Goal: Task Accomplishment & Management: Manage account settings

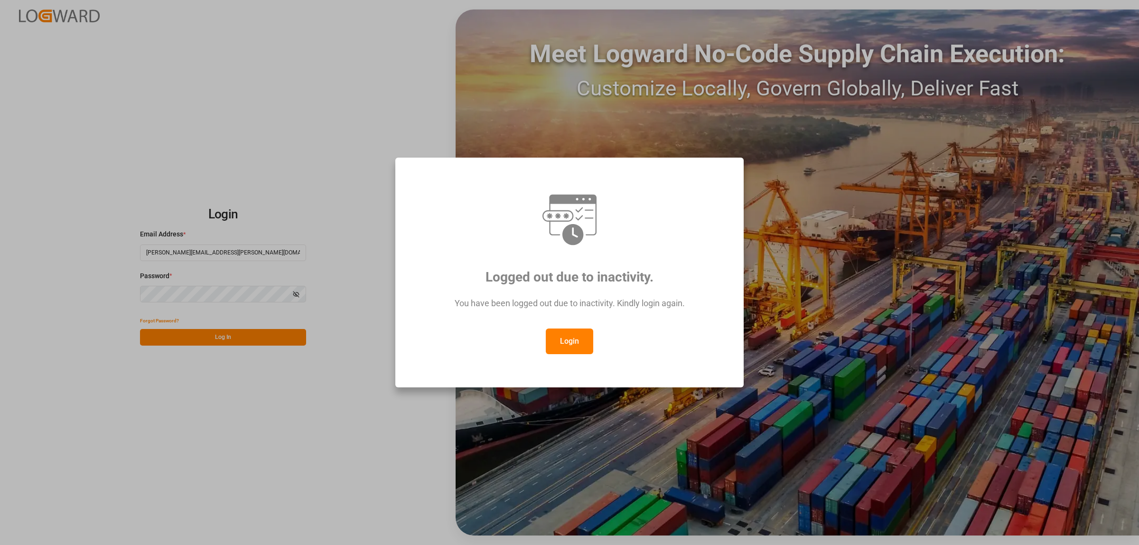
click at [570, 339] on button "Login" at bounding box center [569, 341] width 47 height 26
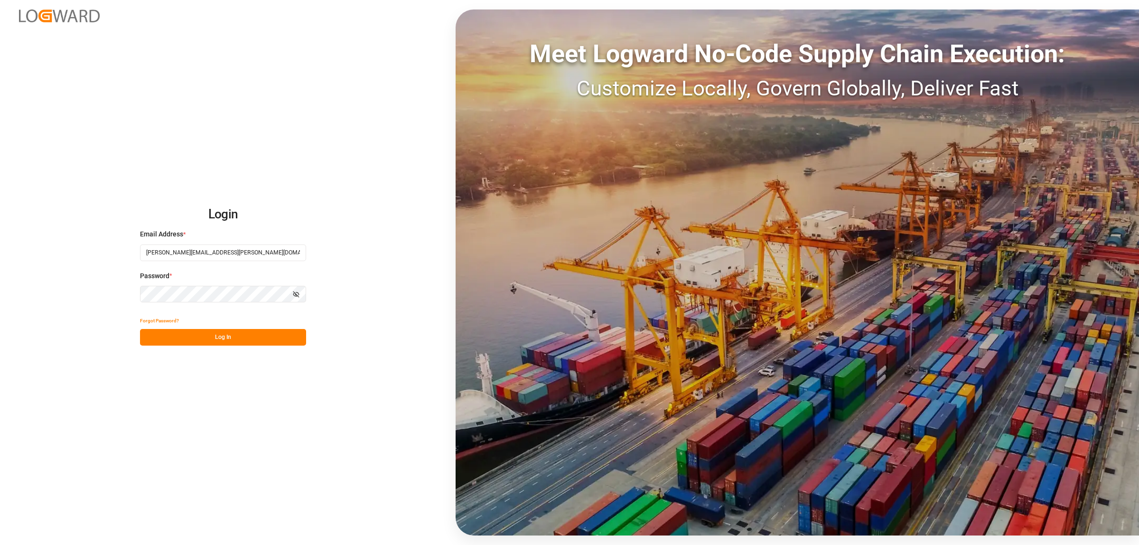
click at [272, 337] on button "Log In" at bounding box center [223, 337] width 166 height 17
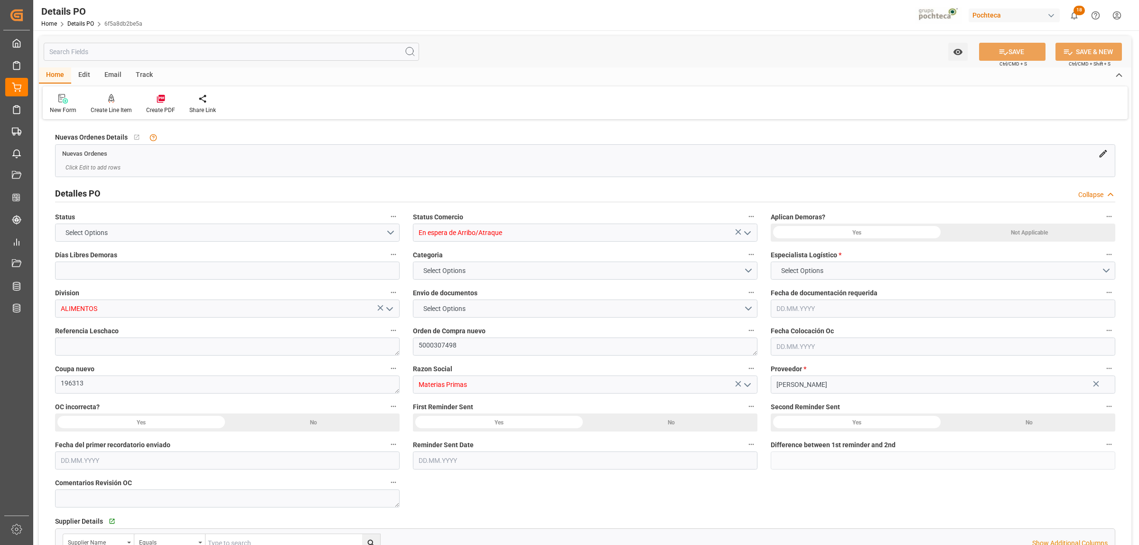
type input "En espera de Arribo/Atraque"
type input "ALIMENTOS"
type textarea "5000307498"
type textarea "196313"
type input "Materias Primas"
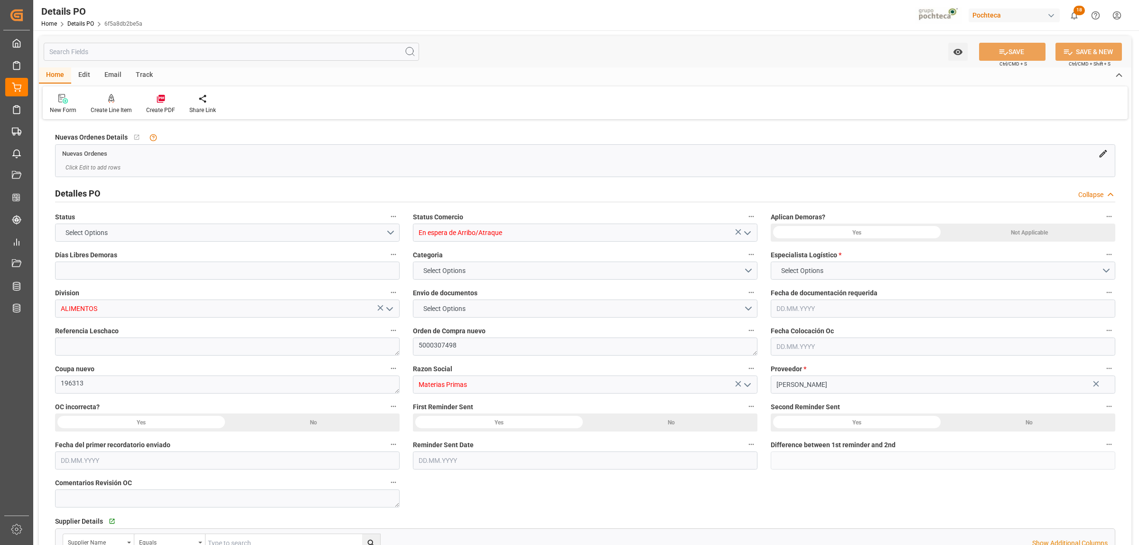
type input "[PERSON_NAME]"
type textarea "5403724531"
type textarea "SEPTIEMBRE"
type textarea "CLORURO DE SODIO TFC PUREX S-22.68 IND T"
type input "0"
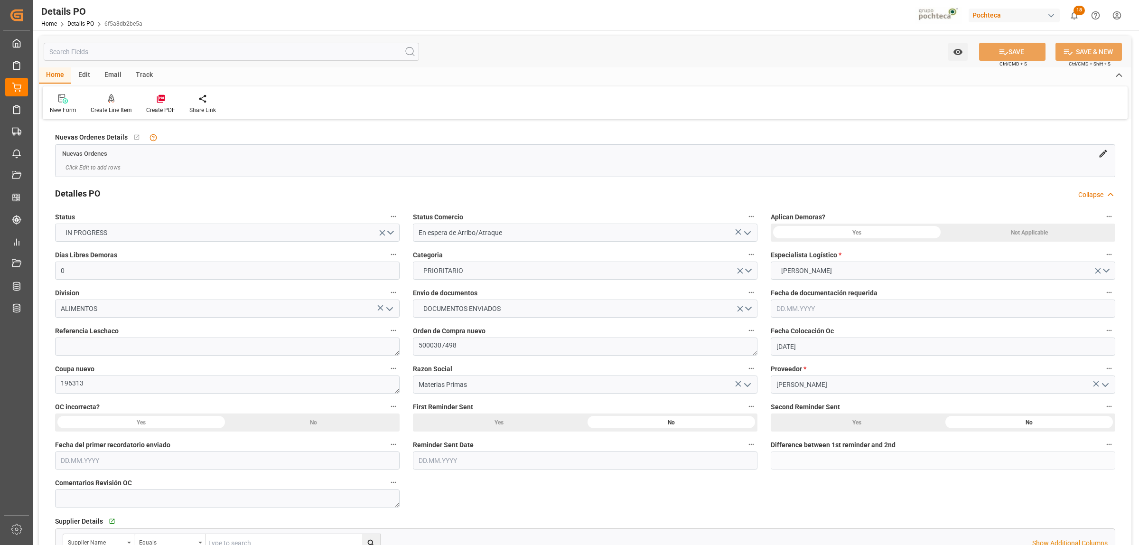
type input "[DATE]"
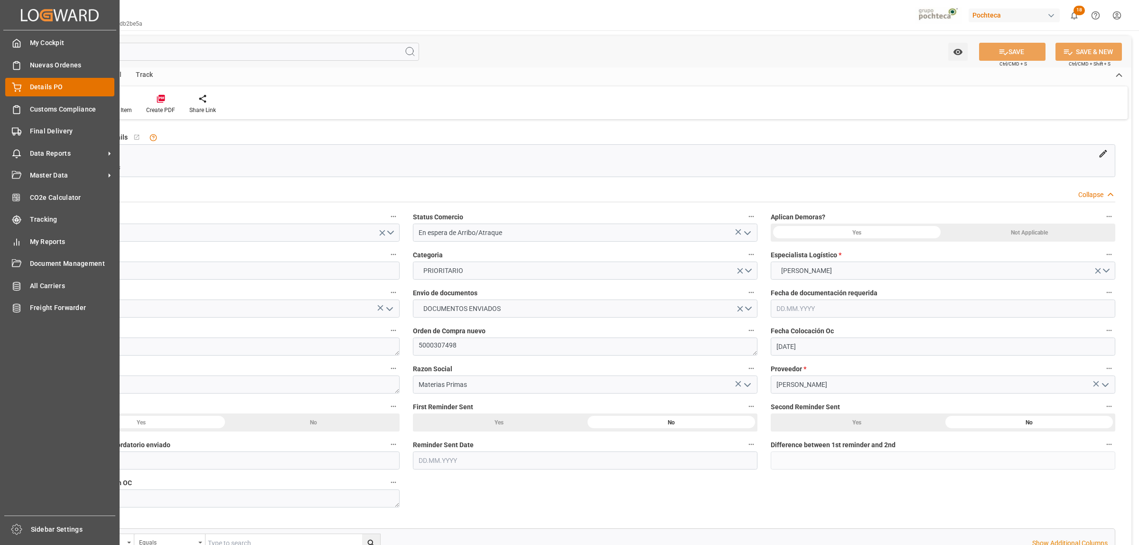
click at [30, 87] on span "Details PO" at bounding box center [72, 87] width 85 height 10
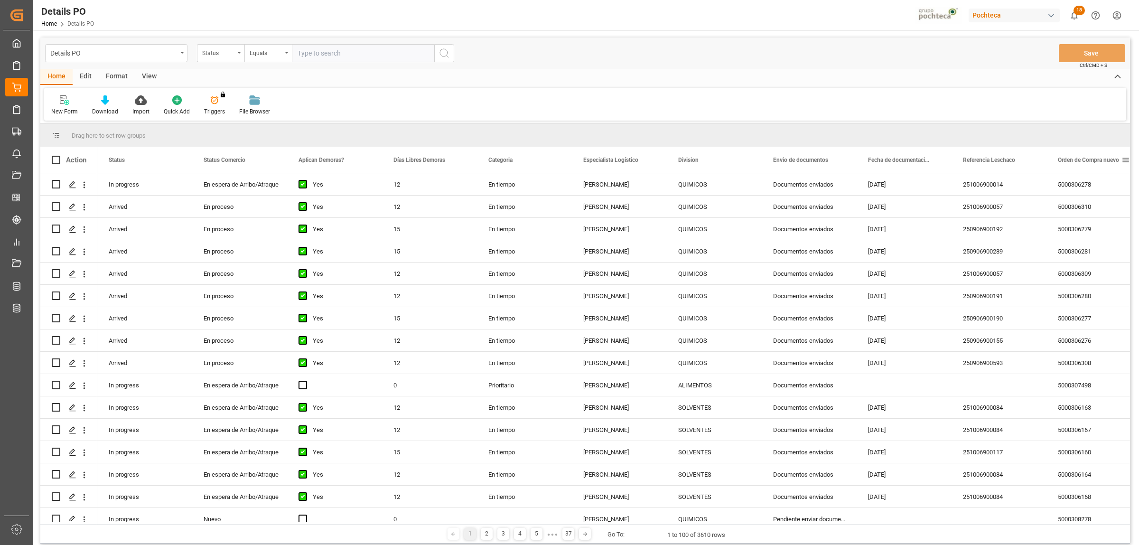
click at [1125, 160] on span at bounding box center [1126, 160] width 9 height 9
click at [1098, 162] on span "filter" at bounding box center [1094, 161] width 9 height 9
paste input "5000307499"
type input "5000307499"
click at [1082, 238] on button "Apply" at bounding box center [1090, 240] width 18 height 9
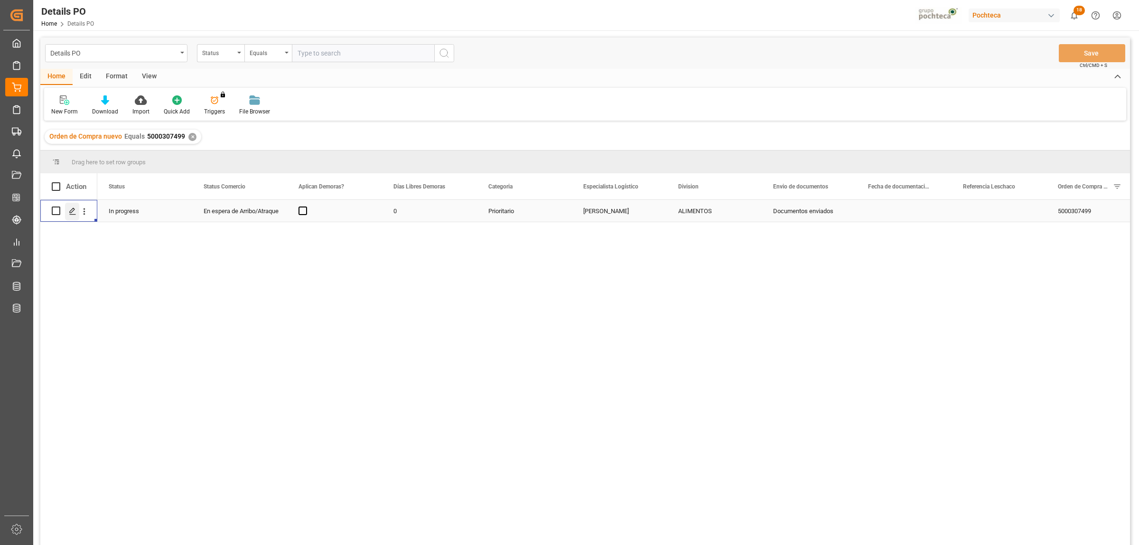
click at [74, 213] on icon "Press SPACE to select this row." at bounding box center [73, 211] width 8 height 8
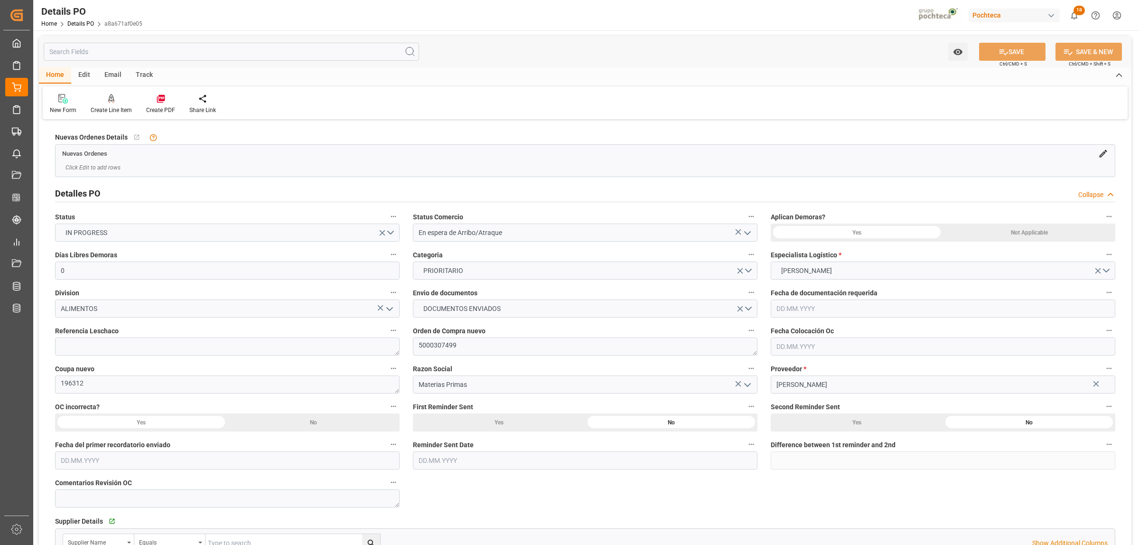
type input "0"
type input "[DATE]"
click at [753, 235] on icon "open menu" at bounding box center [747, 232] width 11 height 11
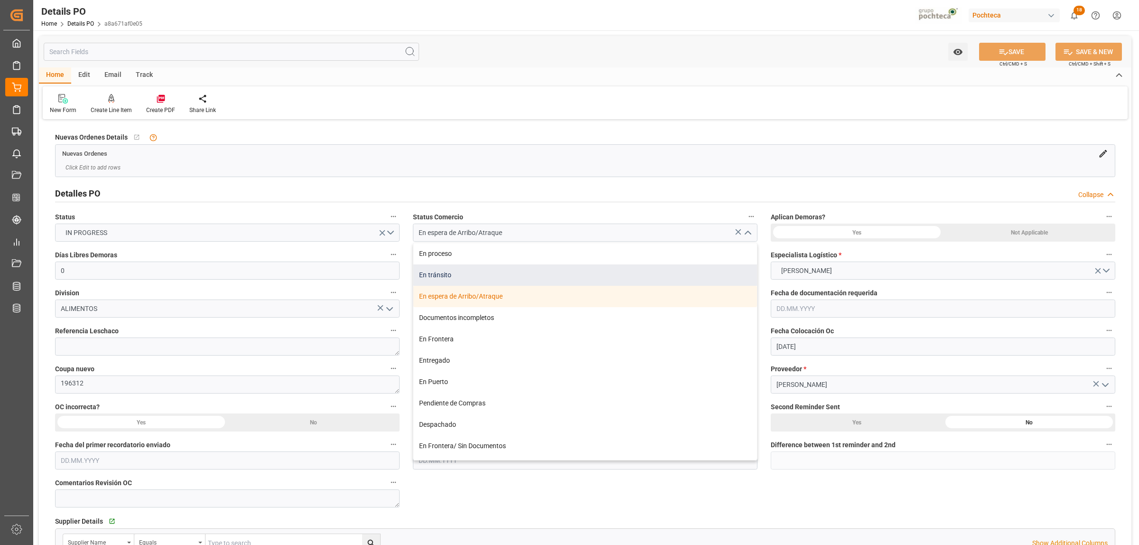
click at [437, 276] on div "En tránsito" at bounding box center [585, 274] width 344 height 21
type input "En tránsito"
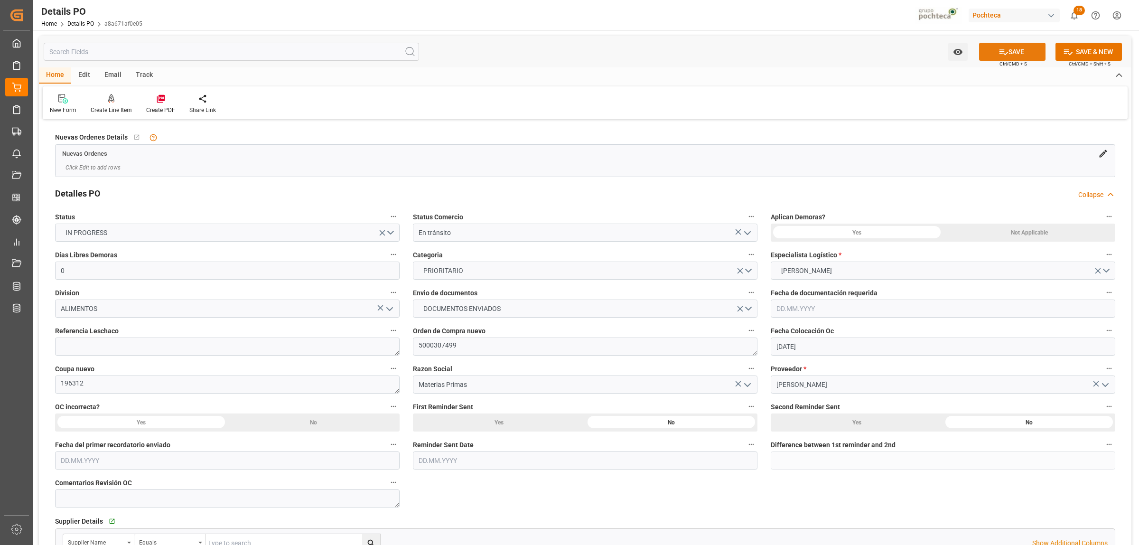
click at [1019, 54] on button "SAVE" at bounding box center [1012, 52] width 66 height 18
click at [455, 346] on textarea "5000307499" at bounding box center [585, 347] width 345 height 18
drag, startPoint x: 459, startPoint y: 344, endPoint x: 416, endPoint y: 347, distance: 42.9
click at [416, 347] on textarea "5000307499" at bounding box center [585, 347] width 345 height 18
click at [120, 355] on textarea at bounding box center [227, 347] width 345 height 18
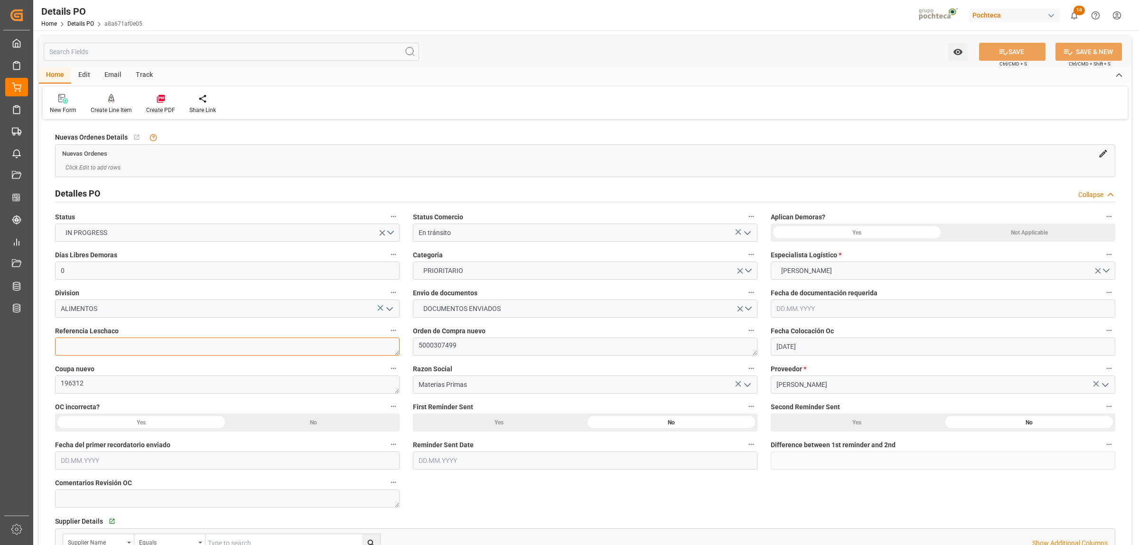
click at [120, 346] on textarea at bounding box center [227, 347] width 345 height 18
paste textarea "250906990232"
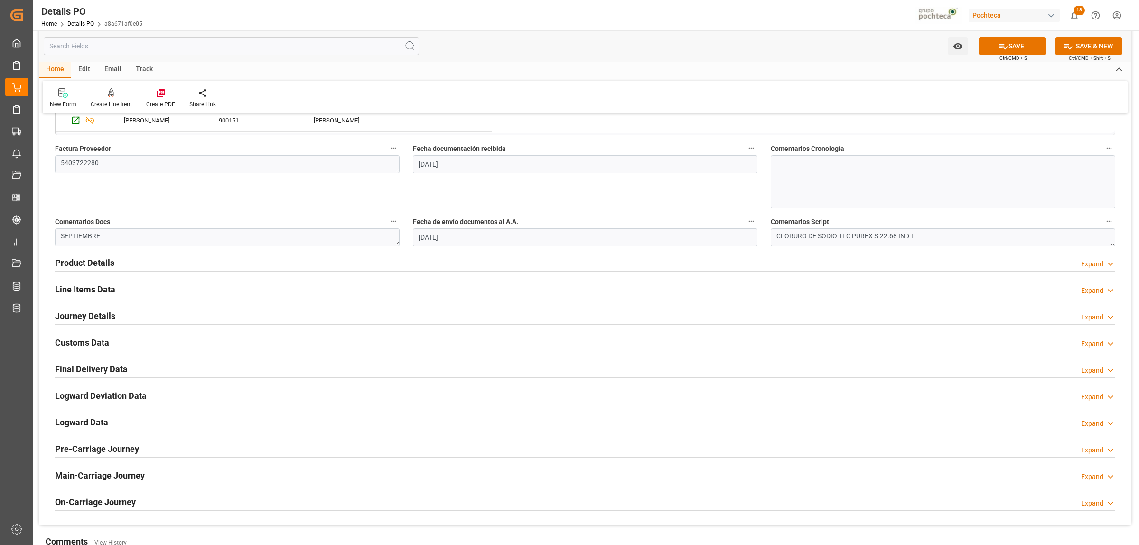
scroll to position [475, 0]
type textarea "250906990232"
click at [84, 316] on h2 "Journey Details" at bounding box center [85, 314] width 60 height 13
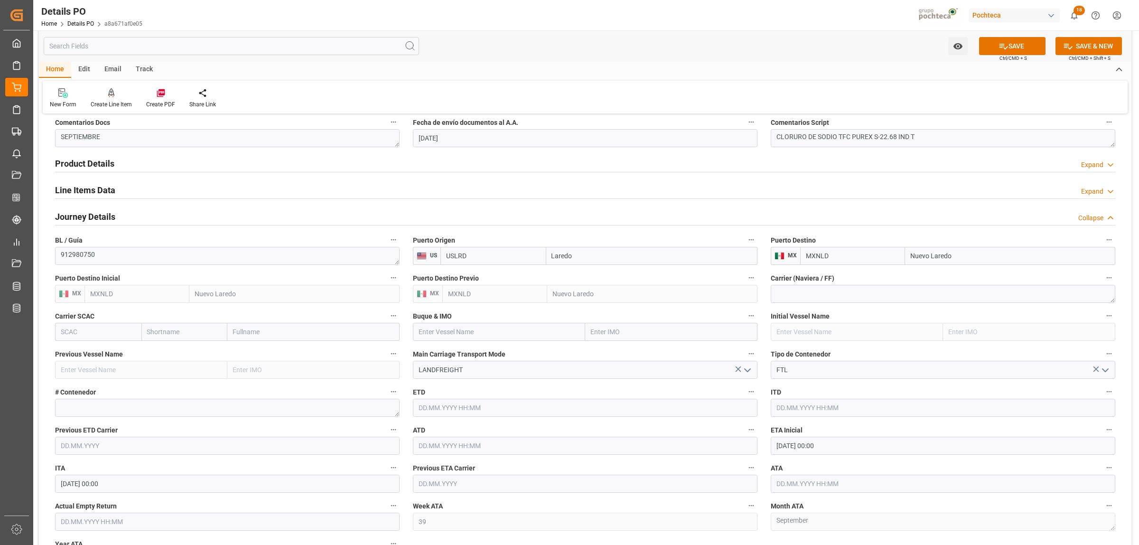
scroll to position [593, 0]
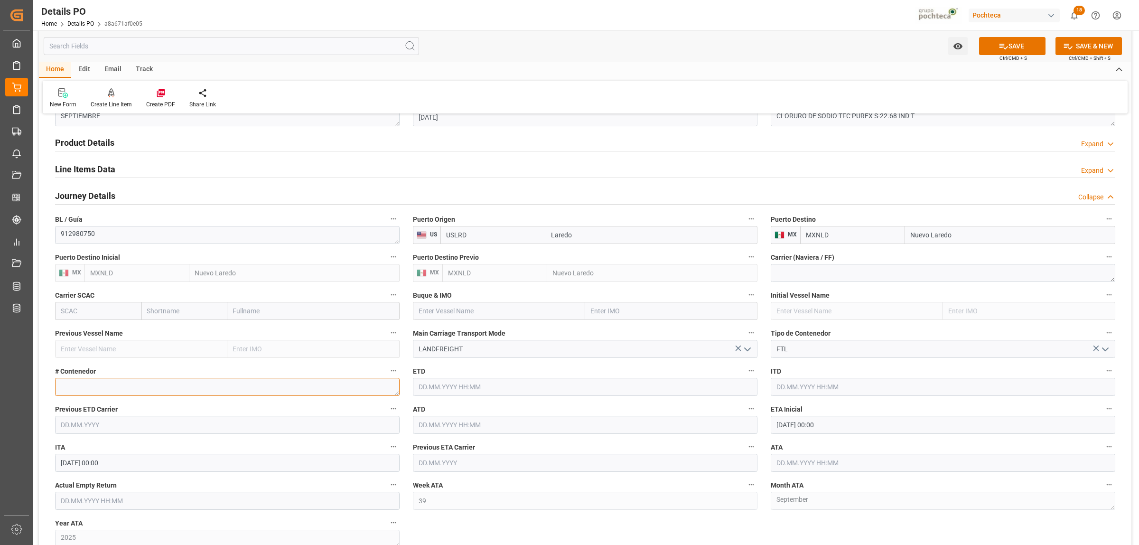
click at [120, 387] on textarea at bounding box center [227, 387] width 345 height 18
paste textarea "52601"
click at [63, 388] on textarea "52601" at bounding box center [227, 387] width 345 height 18
type textarea "52601"
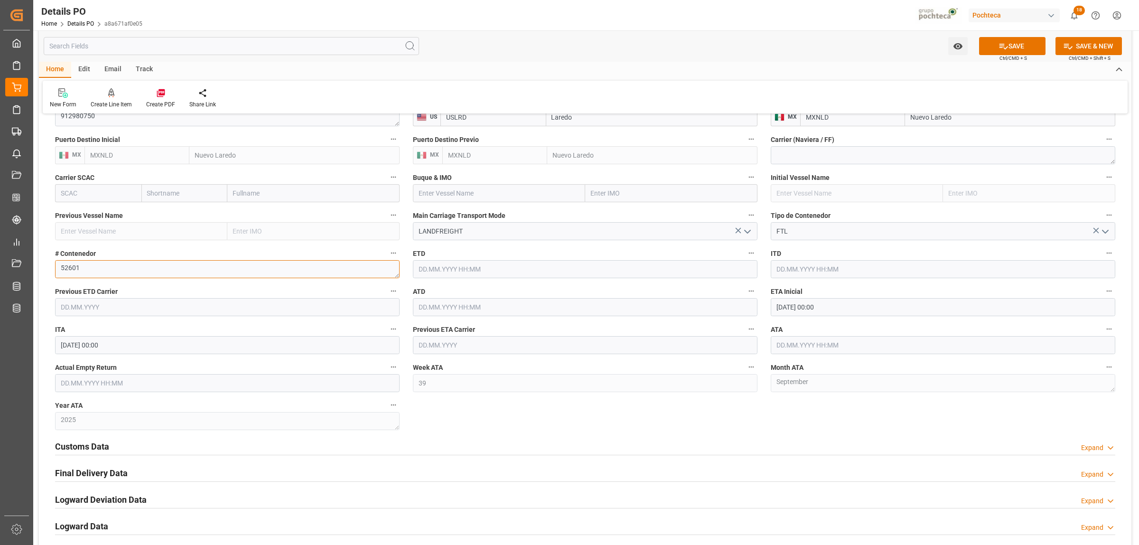
scroll to position [712, 0]
click at [1006, 42] on button "SAVE" at bounding box center [1012, 46] width 66 height 18
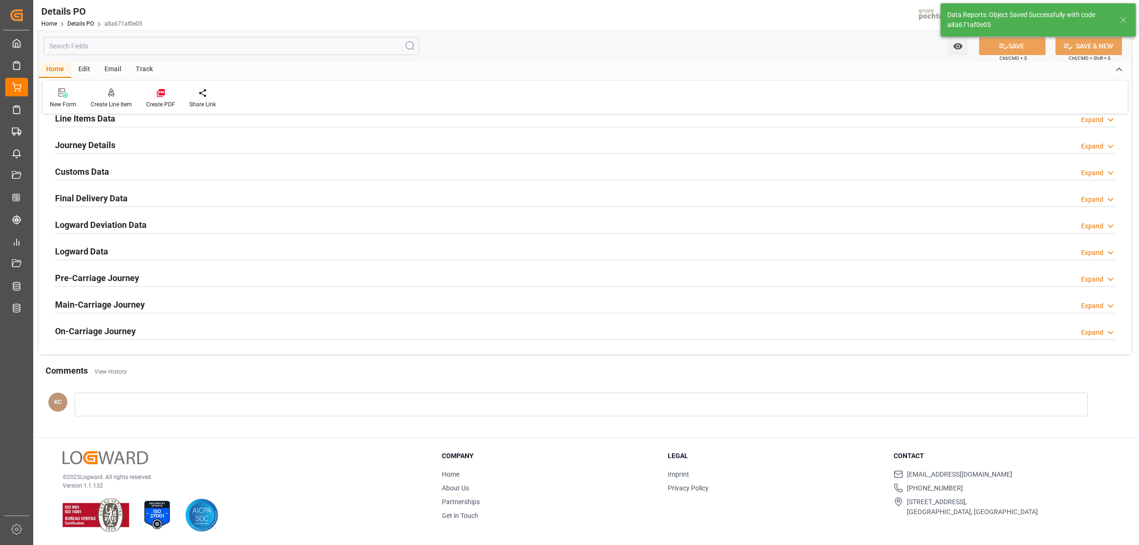
scroll to position [646, 0]
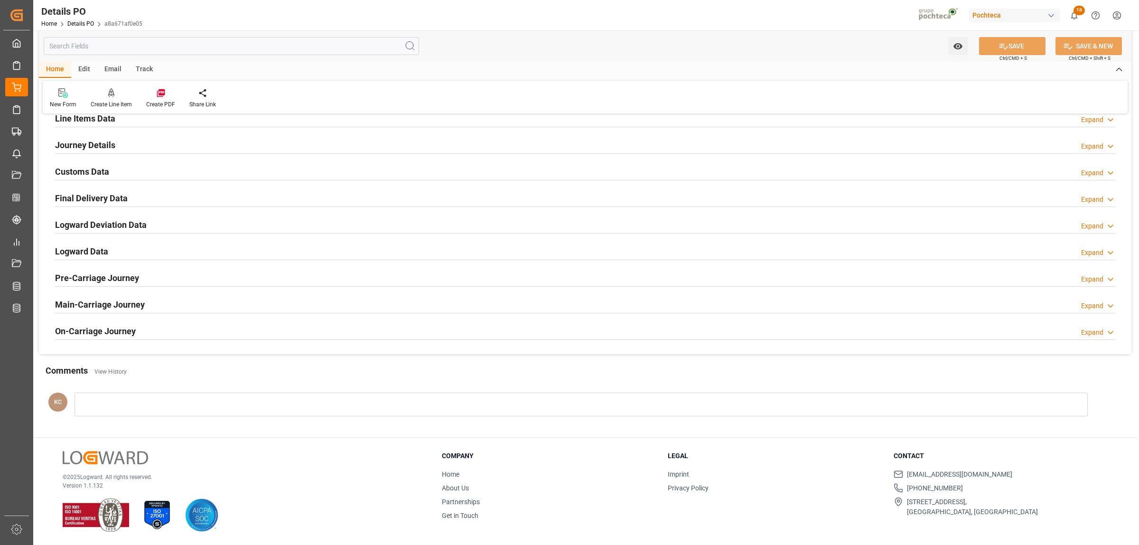
click at [106, 193] on h2 "Final Delivery Data" at bounding box center [91, 198] width 73 height 13
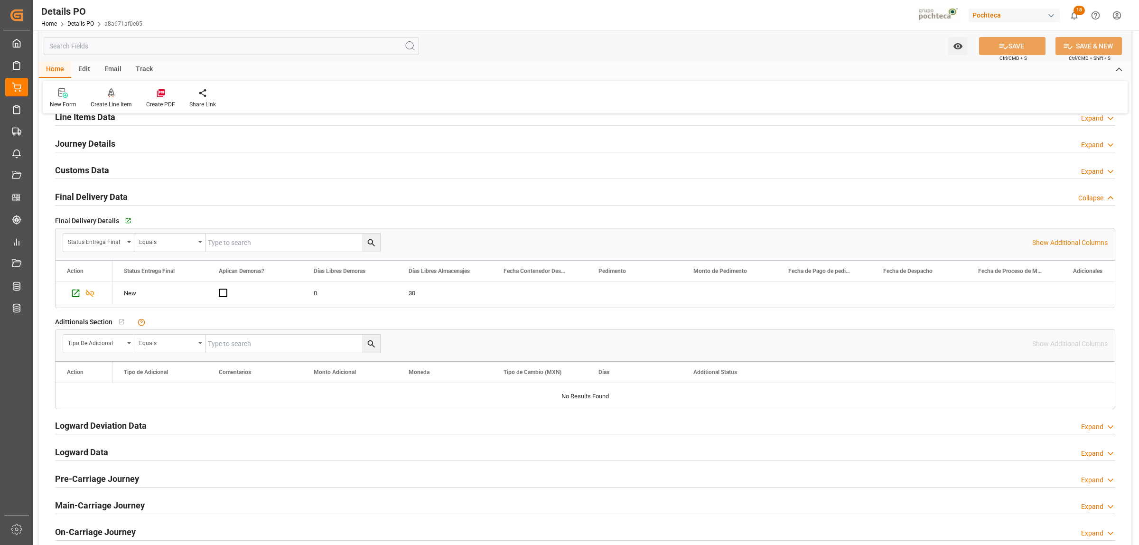
scroll to position [712, 0]
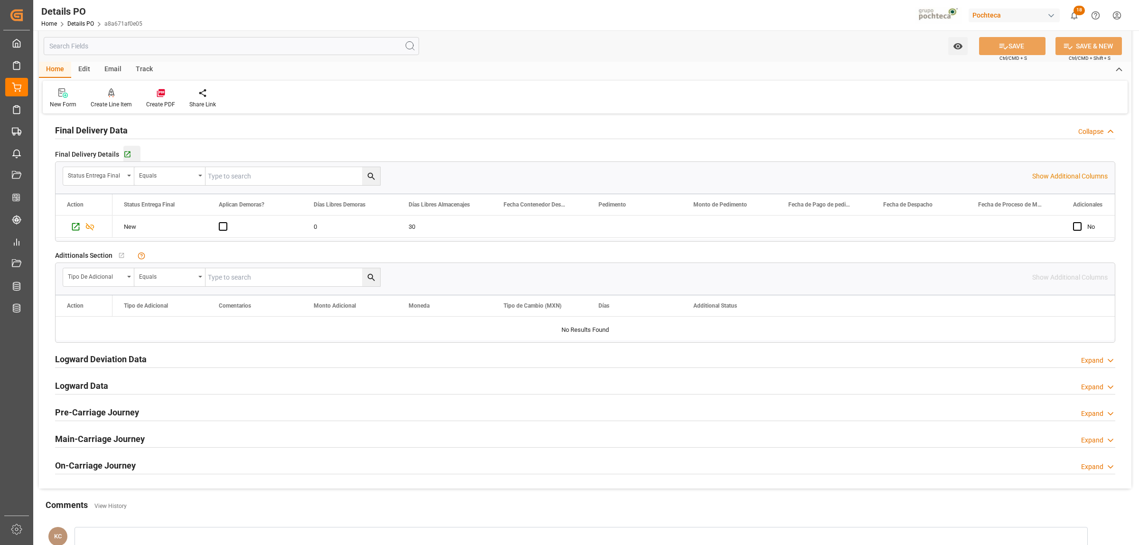
click at [131, 150] on button "Go to Final Delivery Grid" at bounding box center [131, 154] width 17 height 17
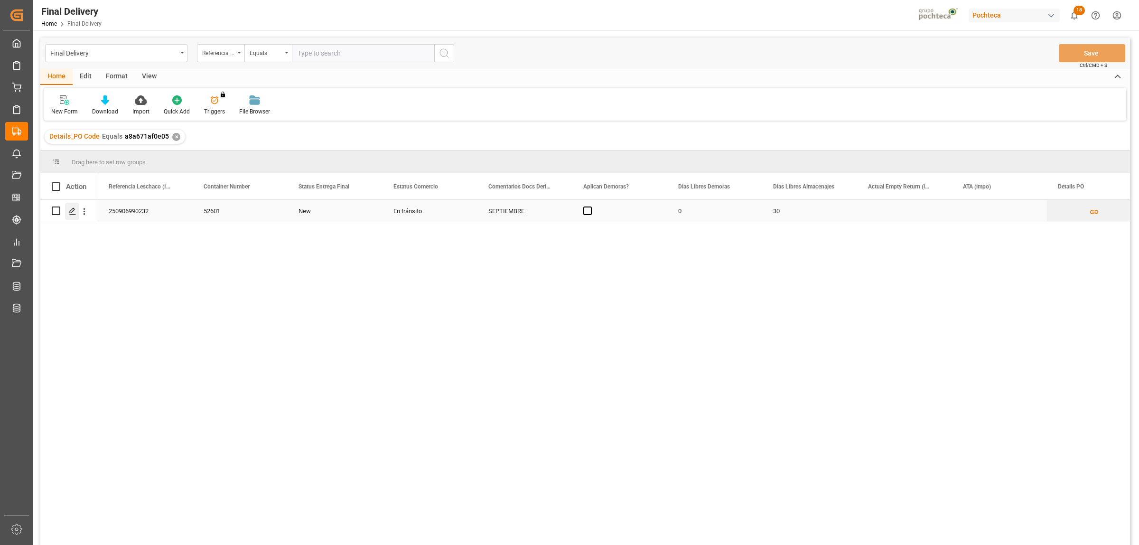
click at [66, 210] on div "Press SPACE to select this row." at bounding box center [72, 212] width 14 height 18
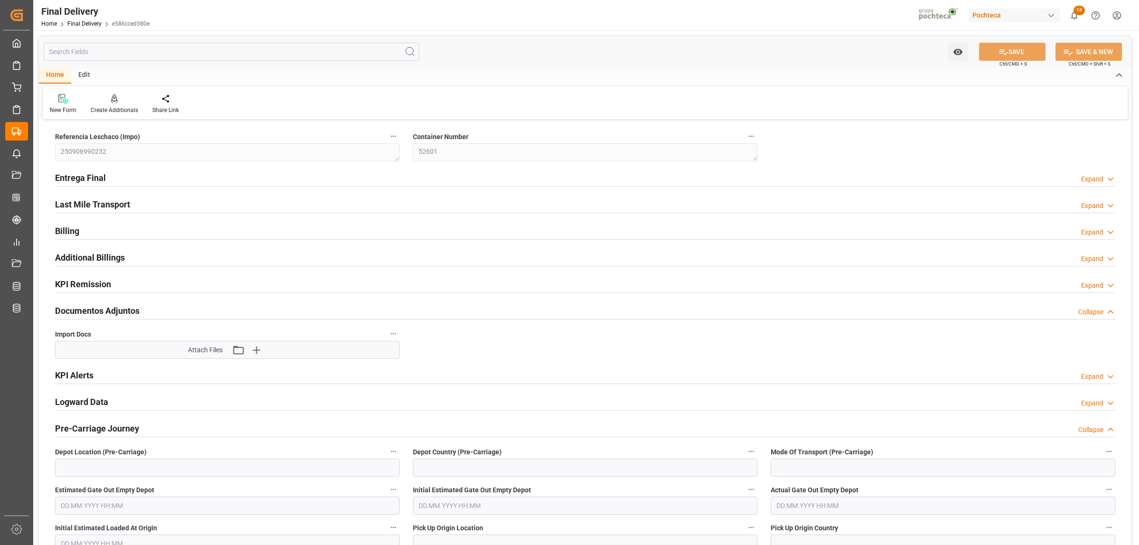
type input "0"
type input "30"
click at [77, 177] on h2 "Entrega Final" at bounding box center [80, 177] width 51 height 13
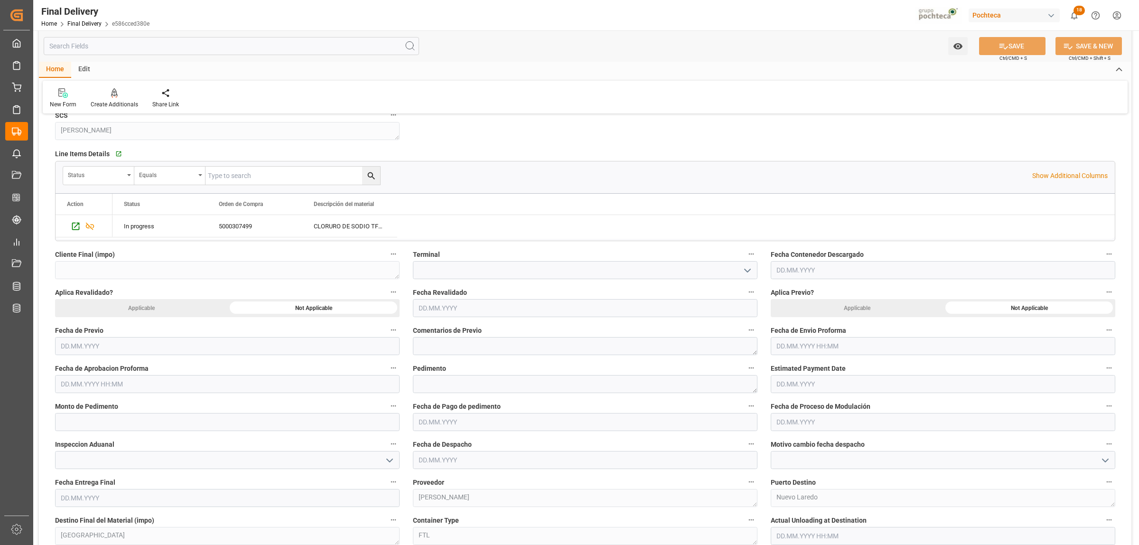
scroll to position [356, 0]
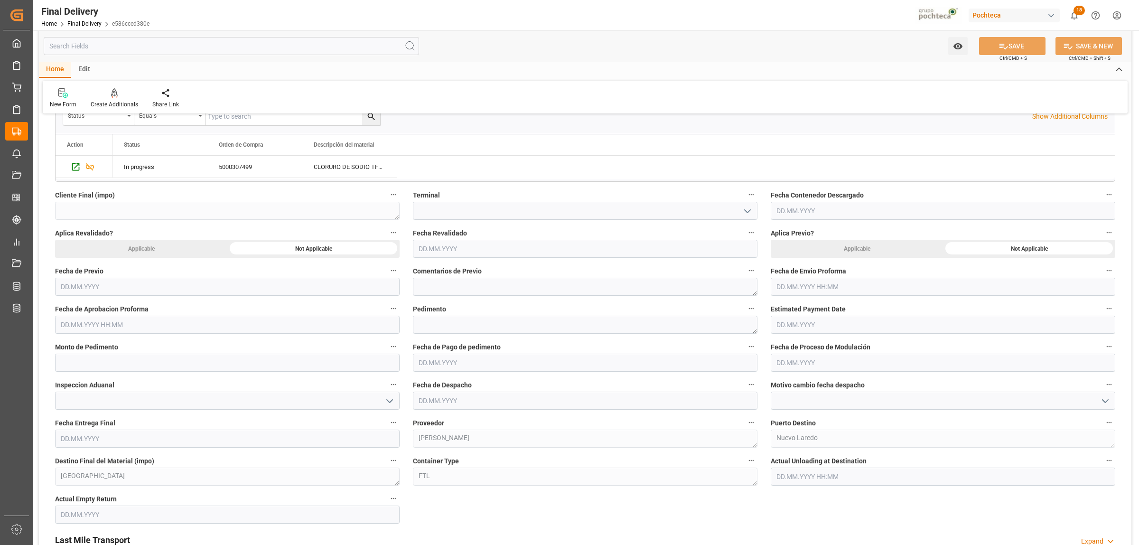
click at [821, 286] on input "text" at bounding box center [943, 287] width 345 height 18
drag, startPoint x: 782, startPoint y: 402, endPoint x: 751, endPoint y: 390, distance: 33.1
click at [782, 402] on span "22" at bounding box center [783, 400] width 6 height 7
type input "[DATE] 00:00"
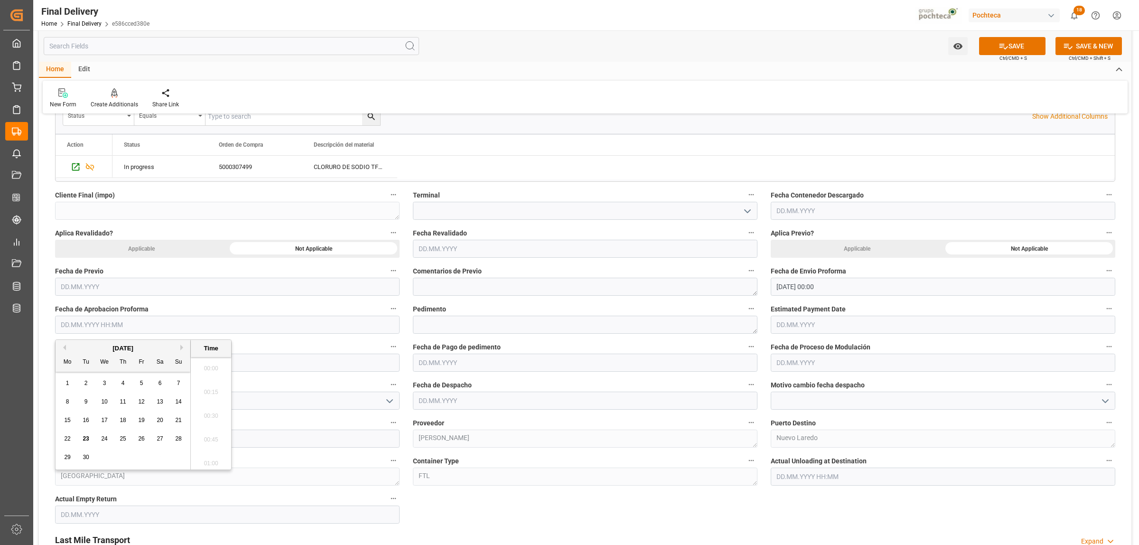
click at [129, 327] on input "text" at bounding box center [227, 325] width 345 height 18
click at [65, 437] on span "22" at bounding box center [67, 438] width 6 height 7
type input "[DATE] 00:00"
click at [494, 328] on textarea at bounding box center [585, 325] width 345 height 18
click at [469, 324] on textarea at bounding box center [585, 325] width 345 height 18
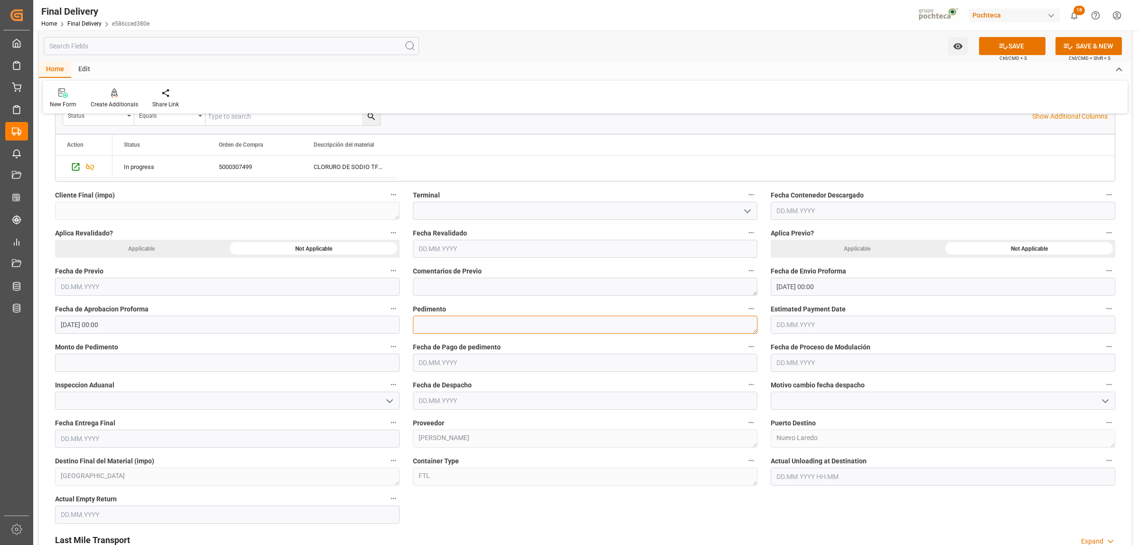
paste textarea "25 24 3617 5009426"
type textarea "25 24 3617 5009426"
click at [113, 357] on input "text" at bounding box center [227, 363] width 345 height 18
paste input "19041"
type input "19041"
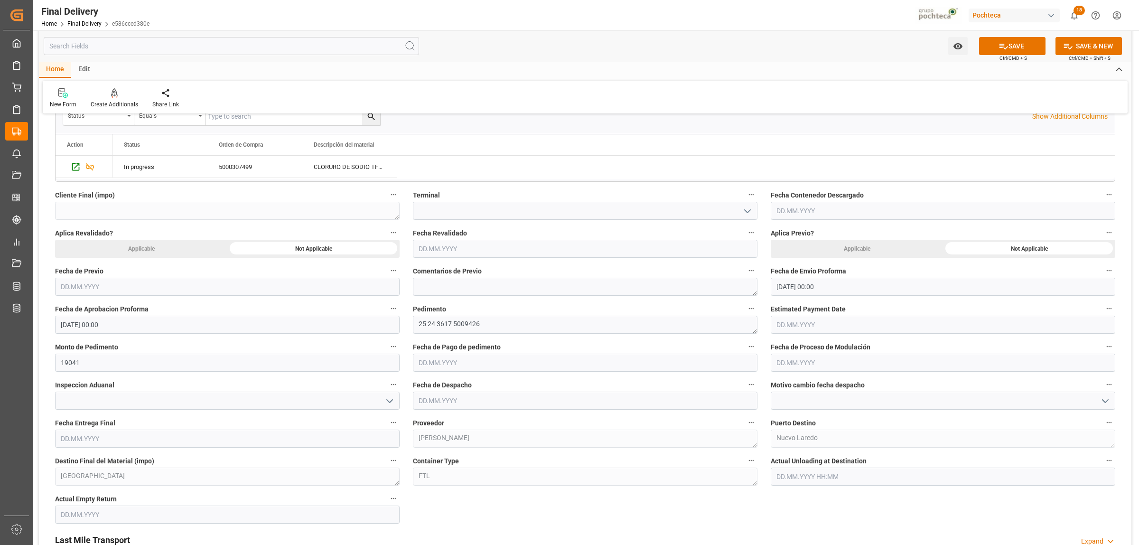
click at [447, 366] on input "text" at bounding box center [585, 363] width 345 height 18
click at [426, 476] on span "22" at bounding box center [425, 476] width 6 height 7
type input "[DATE]"
click at [790, 362] on input "text" at bounding box center [943, 363] width 345 height 18
click at [782, 476] on span "22" at bounding box center [783, 476] width 6 height 7
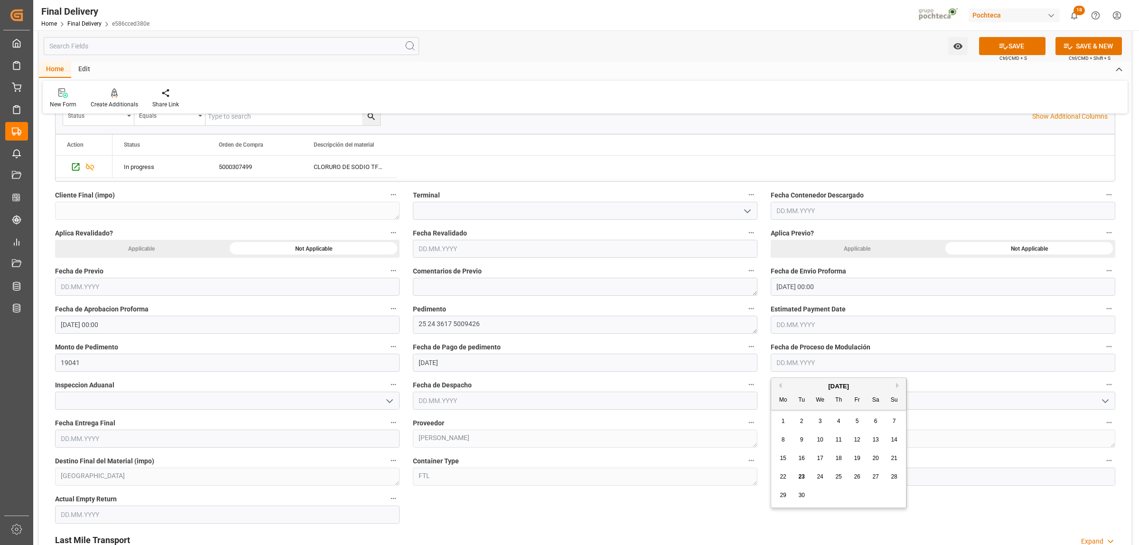
type input "[DATE]"
click at [178, 403] on input at bounding box center [227, 401] width 345 height 18
click at [386, 397] on icon "open menu" at bounding box center [389, 400] width 11 height 11
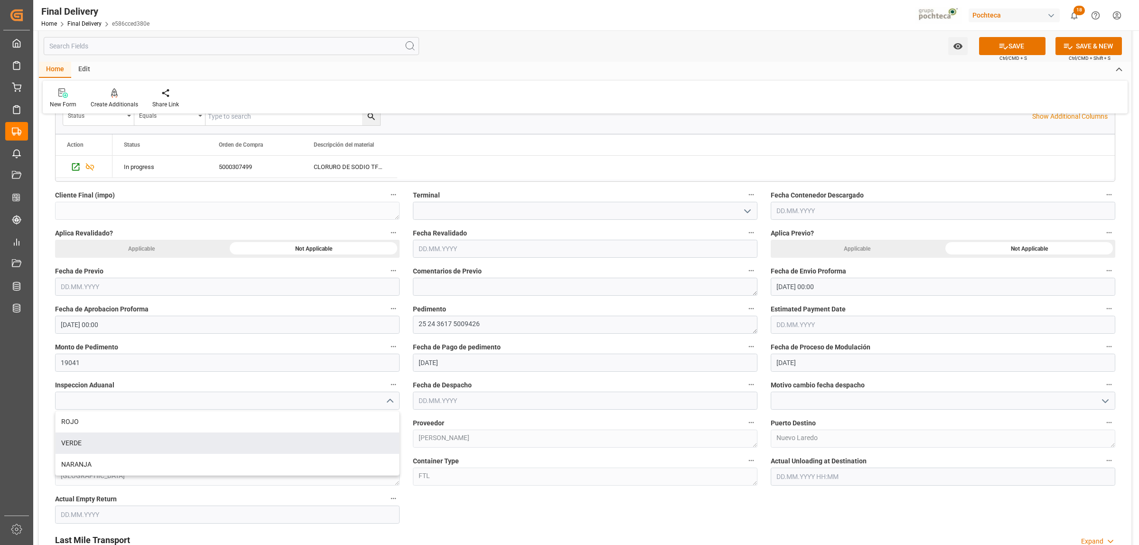
click at [111, 445] on div "VERDE" at bounding box center [228, 442] width 344 height 21
type input "VERDE"
click at [466, 406] on input "text" at bounding box center [585, 401] width 345 height 18
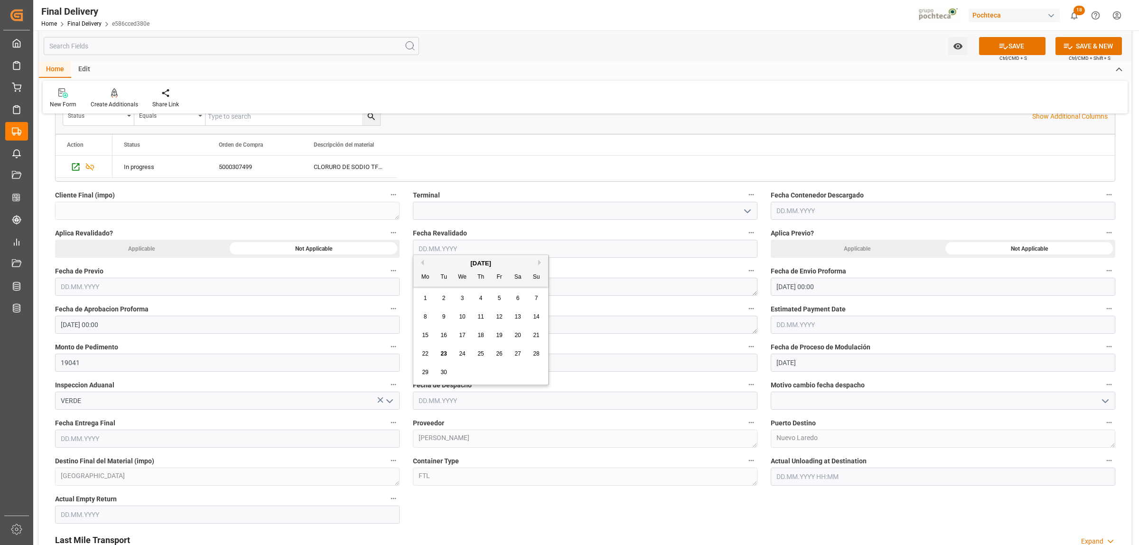
click at [426, 355] on span "22" at bounding box center [425, 353] width 6 height 7
type input "[DATE]"
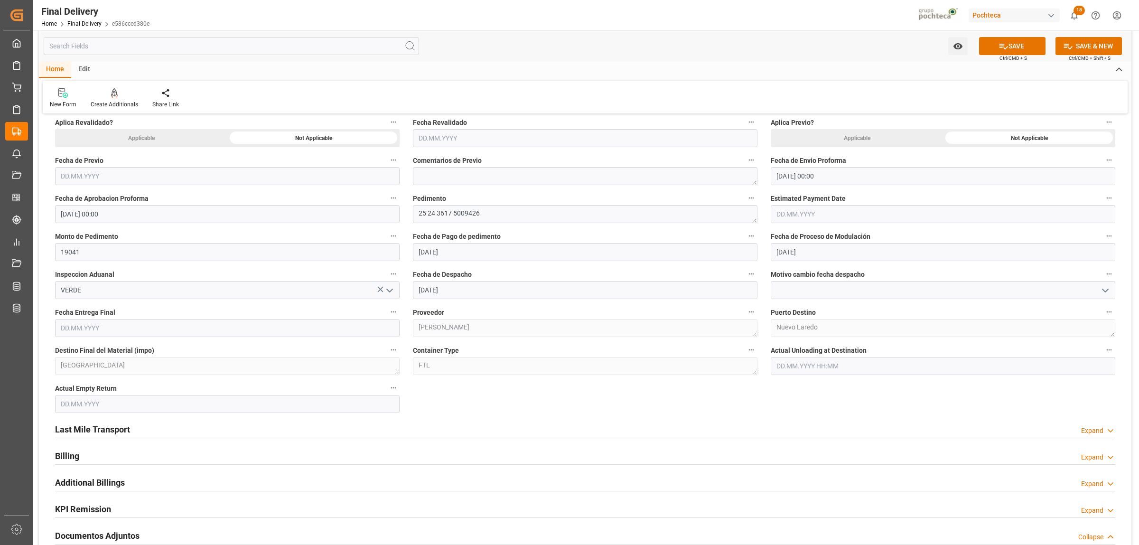
scroll to position [475, 0]
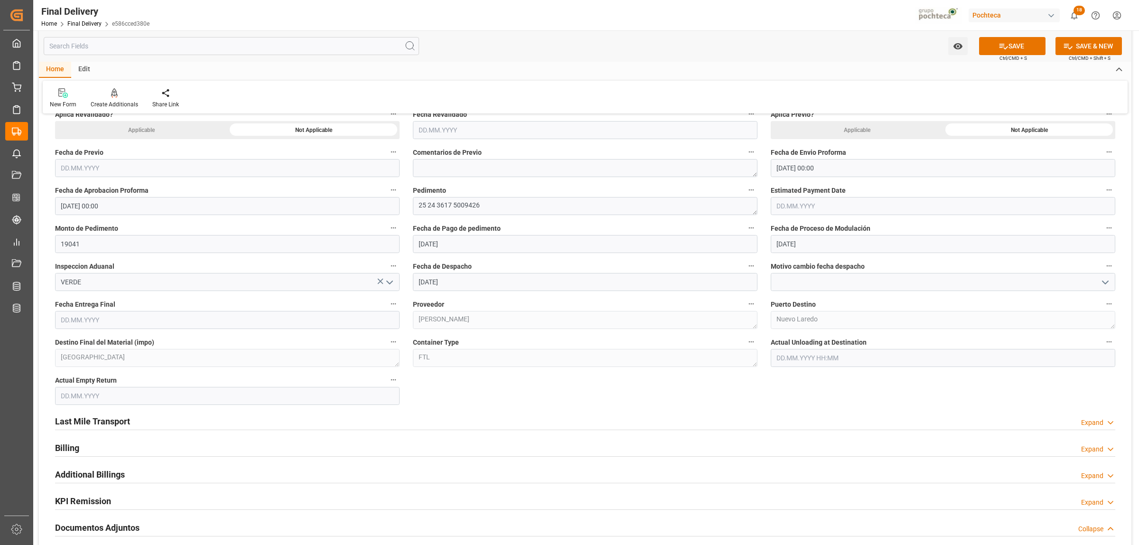
click at [156, 395] on input "text" at bounding box center [227, 396] width 345 height 18
click at [103, 350] on span "24" at bounding box center [104, 349] width 6 height 7
type input "24.09.2025"
click at [112, 328] on input "text" at bounding box center [227, 320] width 345 height 18
click at [103, 437] on div "24" at bounding box center [105, 434] width 12 height 11
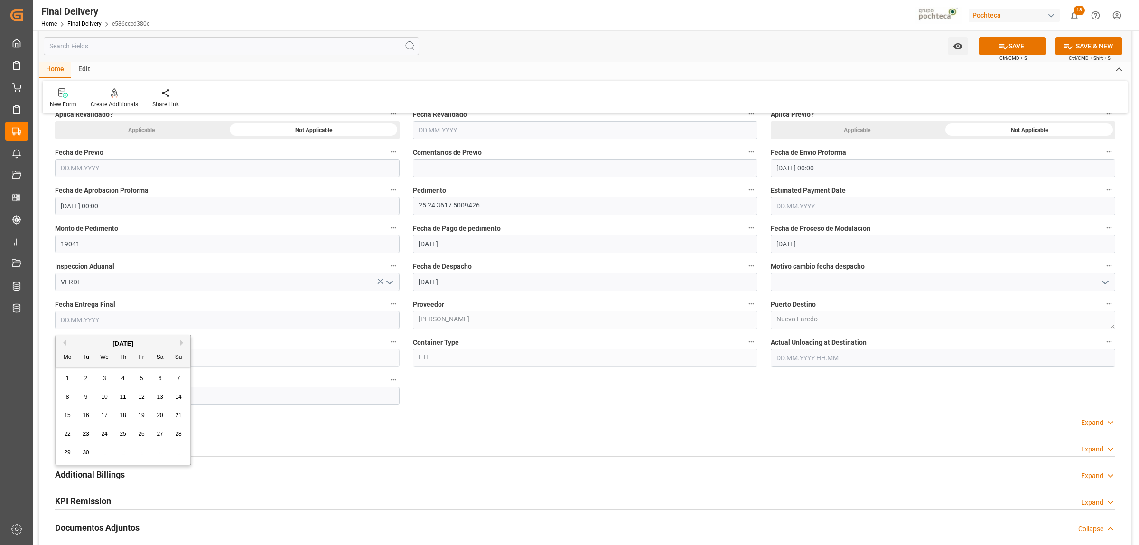
type input "24.09.2025"
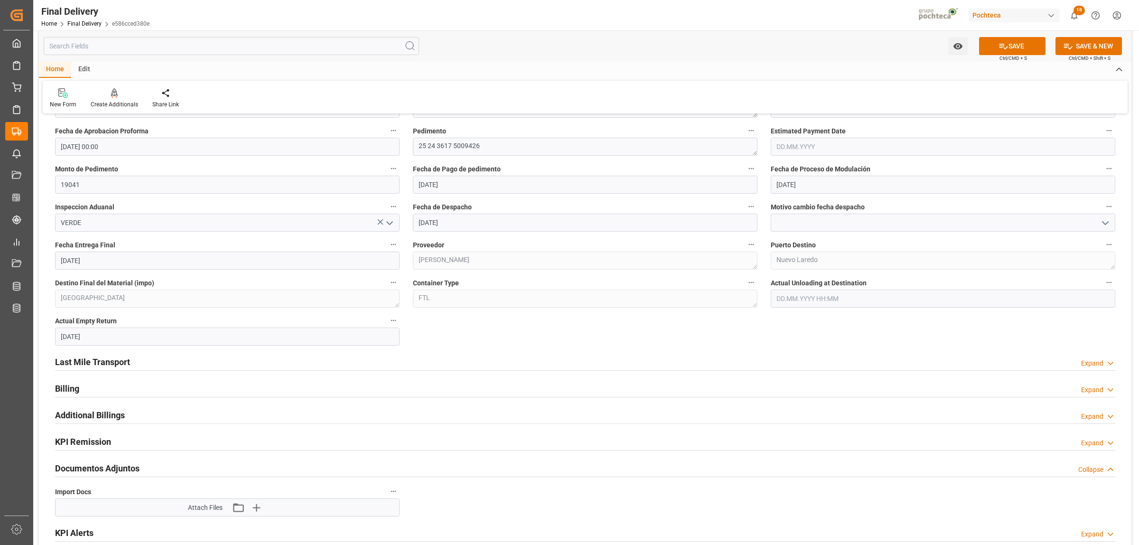
click at [114, 361] on h2 "Last Mile Transport" at bounding box center [92, 362] width 75 height 13
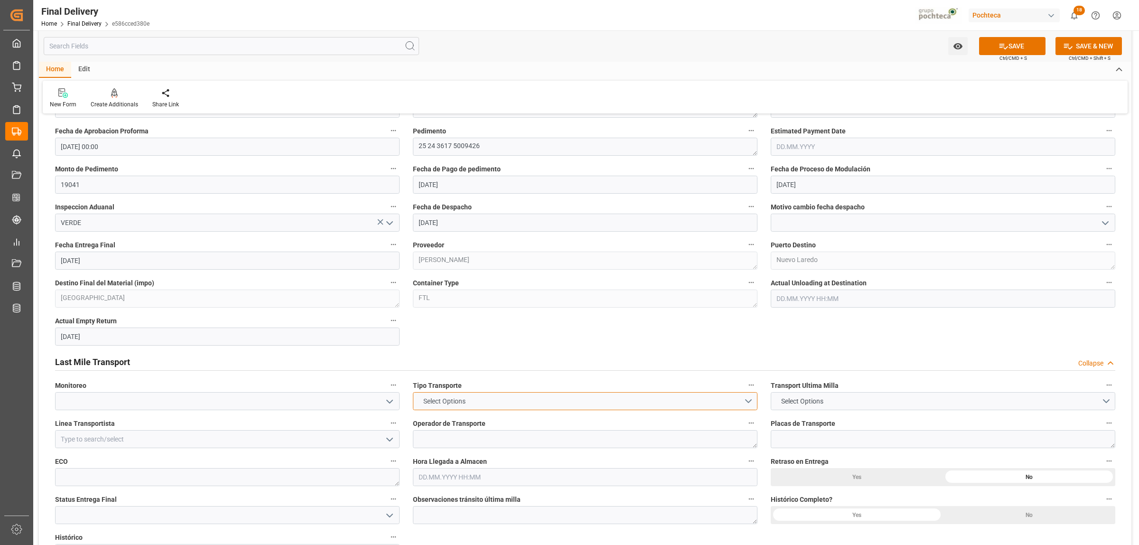
click at [740, 401] on button "Select Options" at bounding box center [585, 401] width 345 height 18
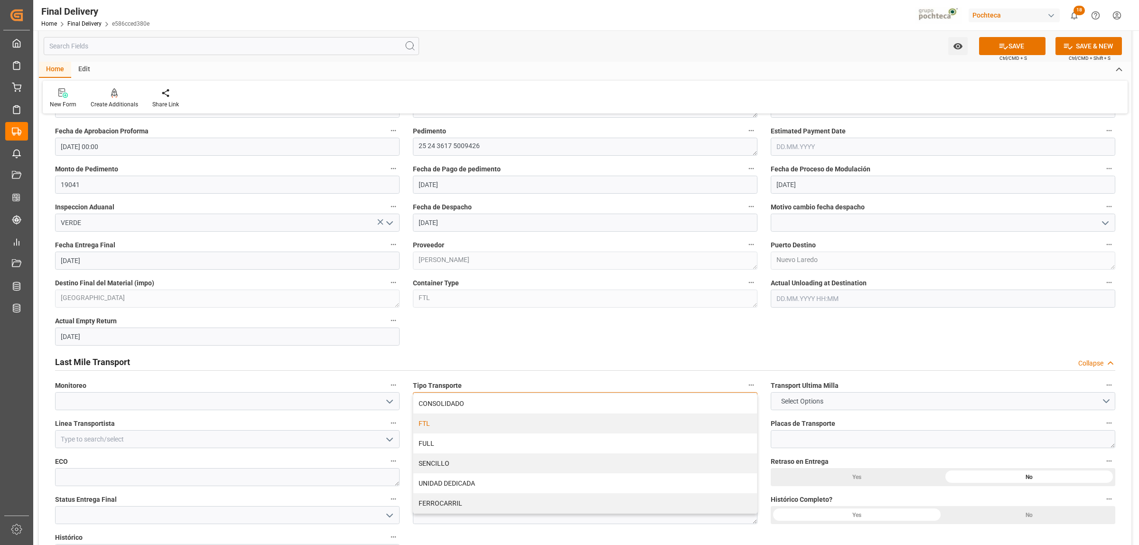
click at [414, 425] on div "FTL" at bounding box center [585, 423] width 344 height 20
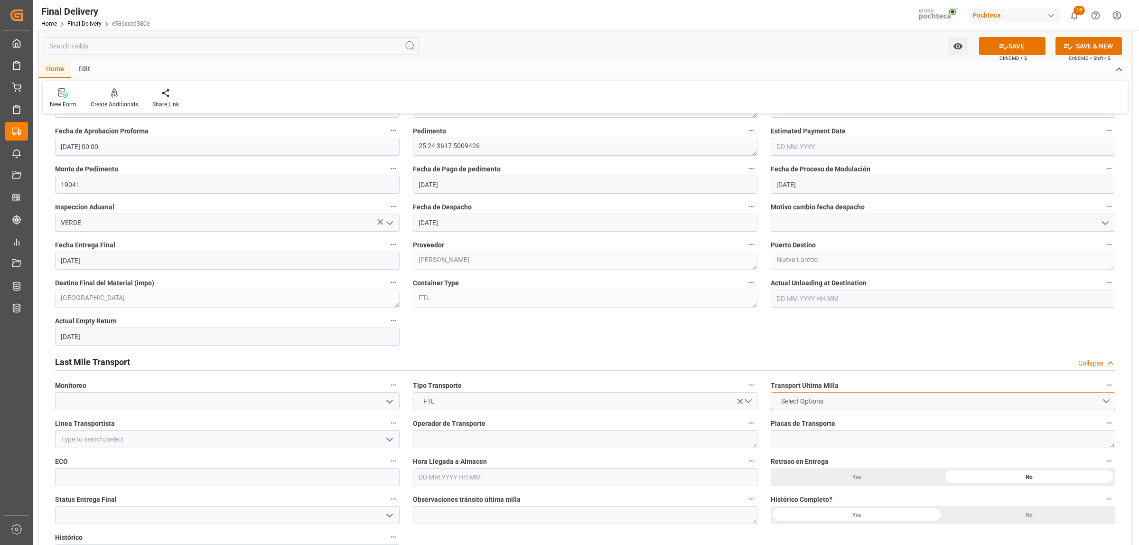
click at [823, 402] on span "Select Options" at bounding box center [803, 401] width 52 height 10
click at [795, 403] on div "LESCHACO" at bounding box center [943, 404] width 344 height 20
click at [195, 442] on input at bounding box center [227, 439] width 345 height 18
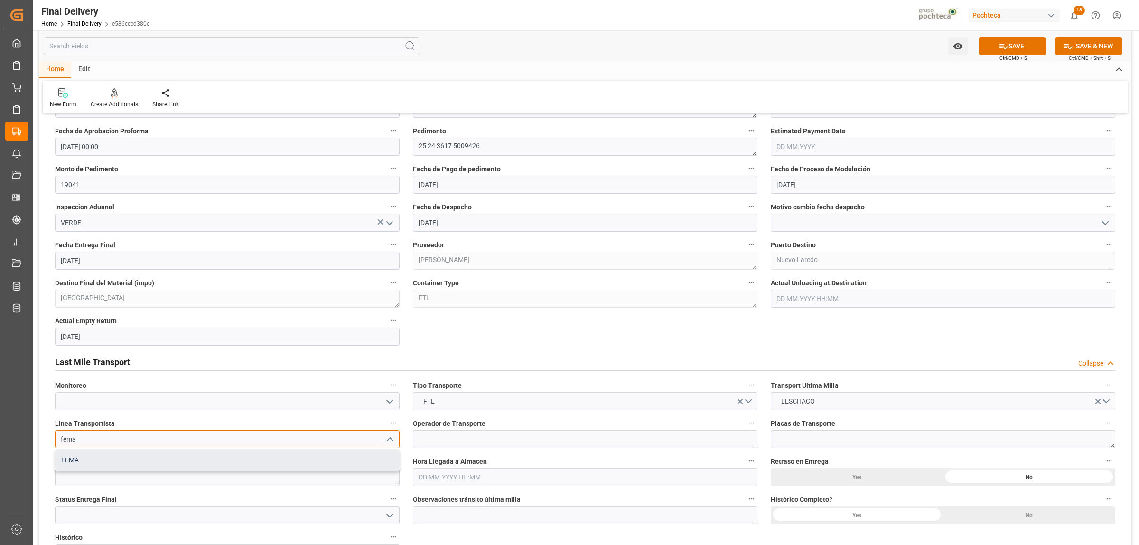
click at [215, 454] on div "FEMA" at bounding box center [228, 460] width 344 height 21
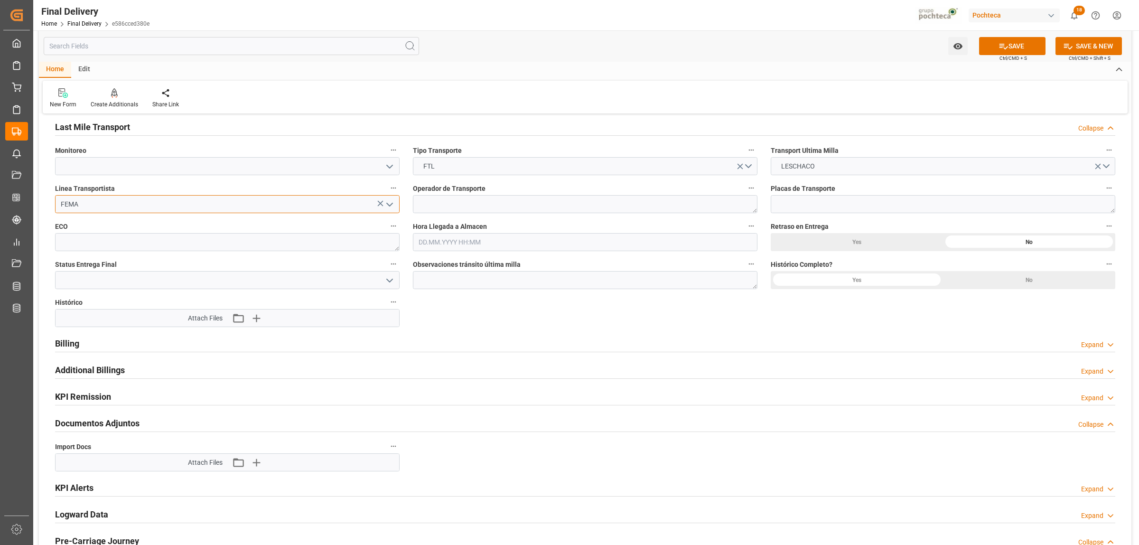
scroll to position [771, 0]
type input "FEMA"
click at [257, 461] on icon "button" at bounding box center [256, 460] width 9 height 9
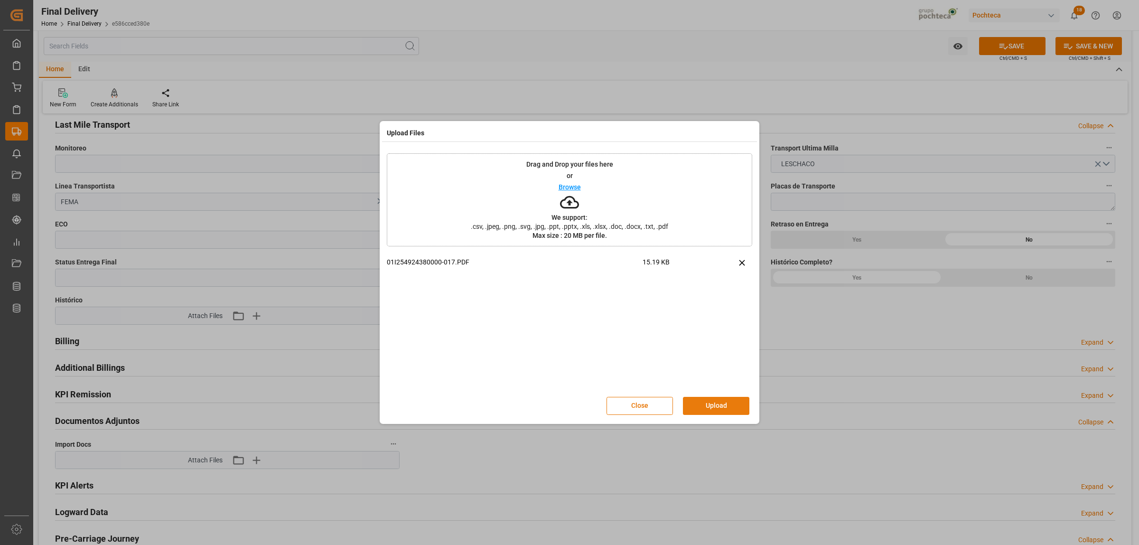
click at [732, 410] on button "Upload" at bounding box center [716, 406] width 66 height 18
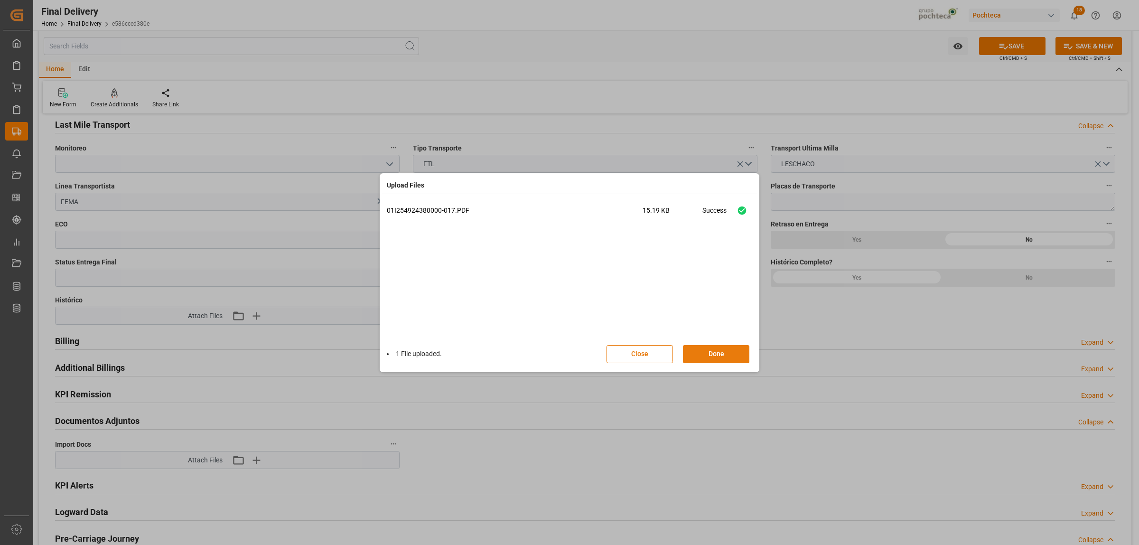
click at [696, 347] on button "Done" at bounding box center [716, 354] width 66 height 18
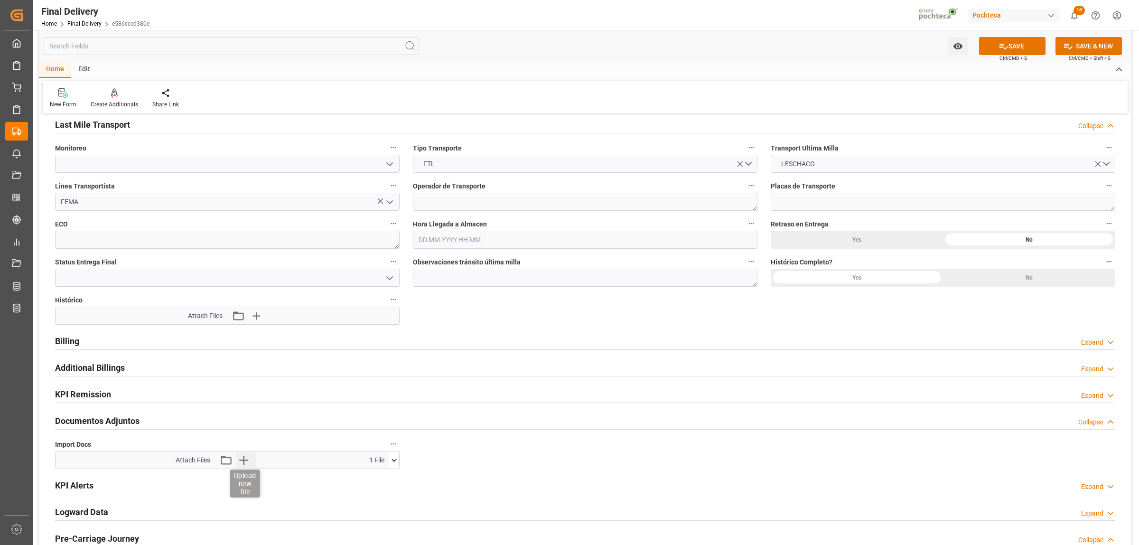
click at [241, 460] on icon "button" at bounding box center [243, 459] width 15 height 15
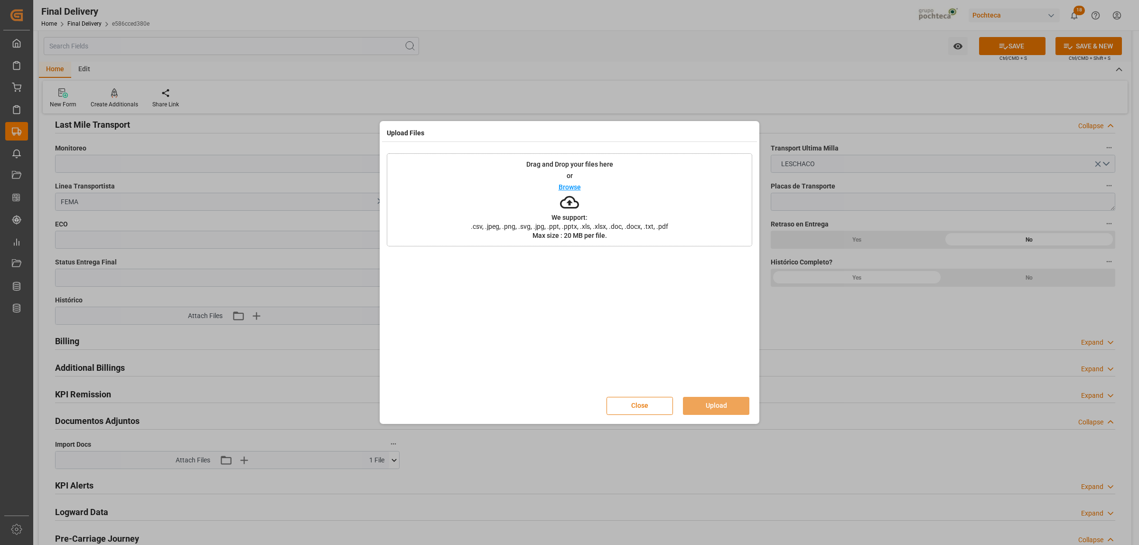
click at [649, 411] on button "Close" at bounding box center [640, 406] width 66 height 18
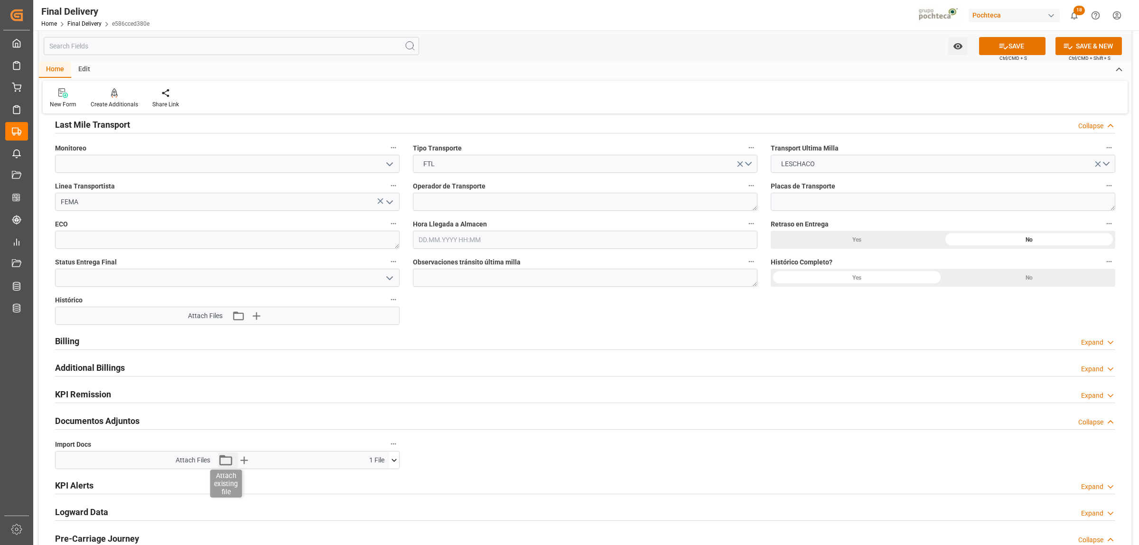
click at [224, 461] on icon "button" at bounding box center [225, 459] width 15 height 15
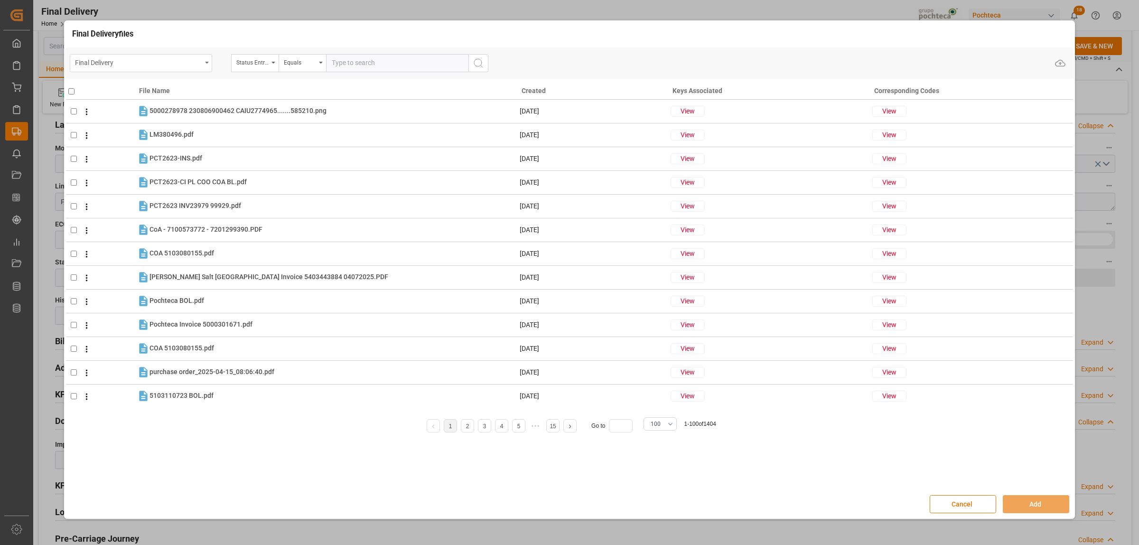
click at [206, 62] on icon "open menu" at bounding box center [207, 63] width 4 height 2
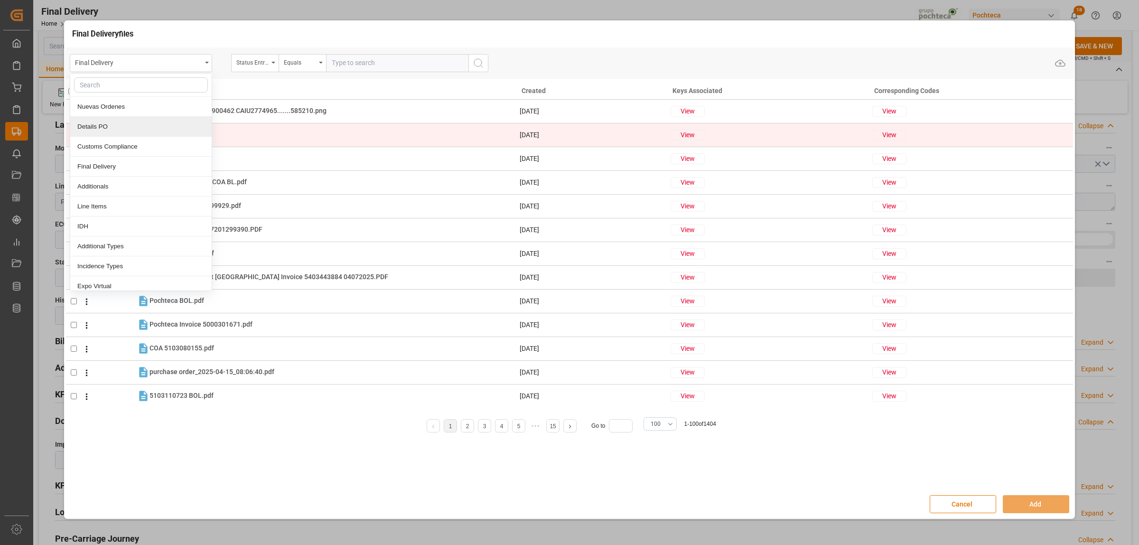
click at [87, 127] on div "Details PO" at bounding box center [140, 127] width 141 height 20
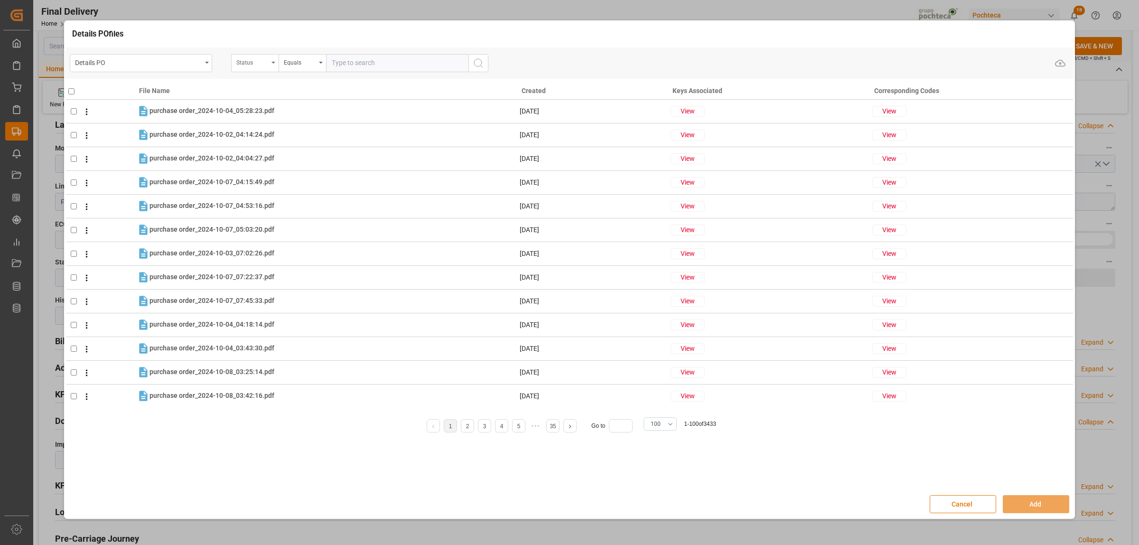
click at [272, 64] on div "Status" at bounding box center [254, 63] width 47 height 18
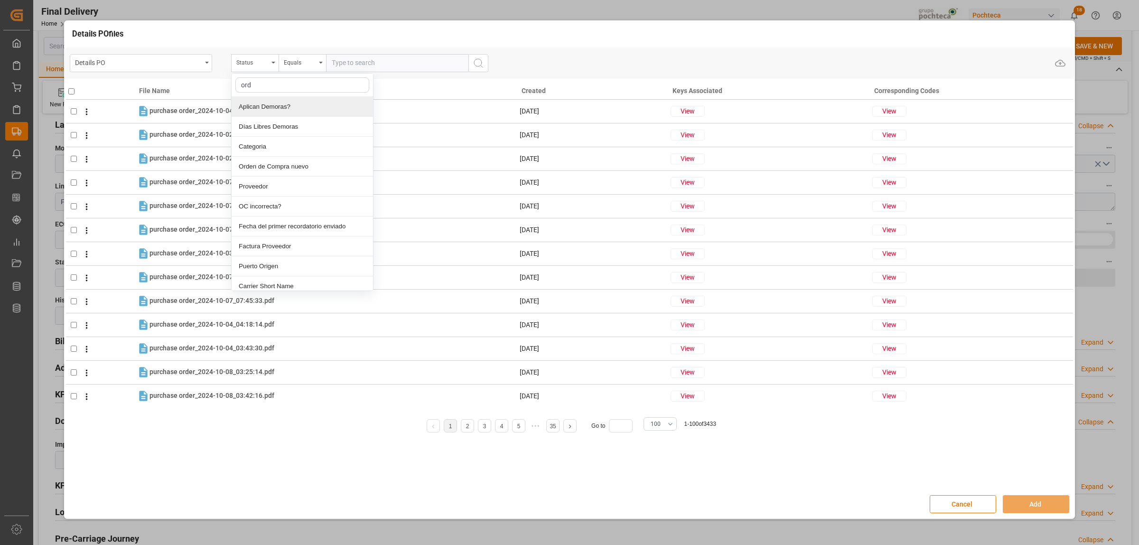
type input "orde"
click at [298, 107] on div "Orden de Compra nuevo" at bounding box center [302, 107] width 141 height 20
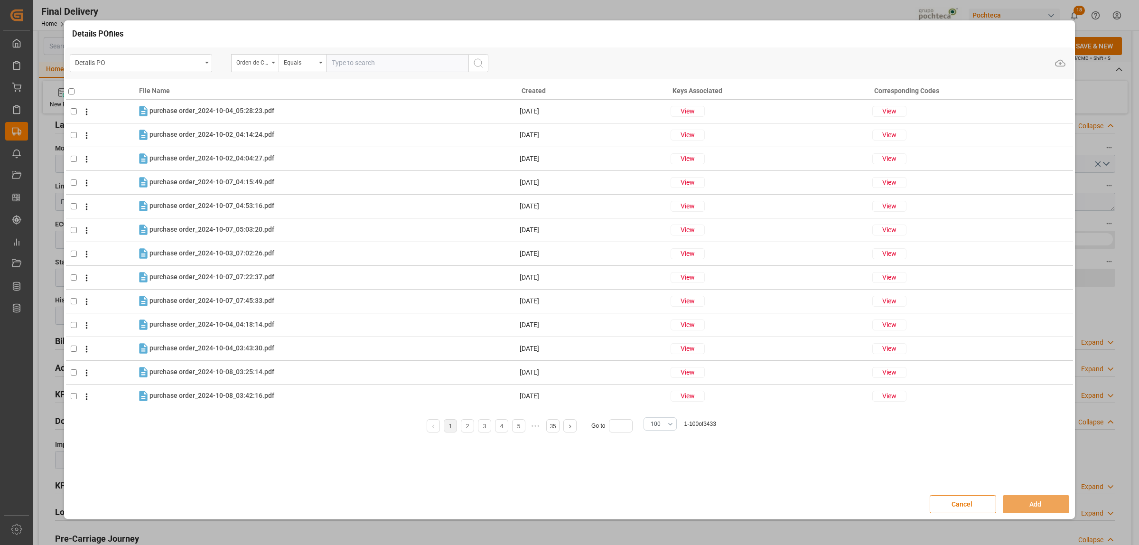
click at [347, 58] on input "text" at bounding box center [397, 63] width 142 height 18
paste input "5000307499"
type input "5000307499"
click at [488, 61] on button "search button" at bounding box center [479, 63] width 20 height 18
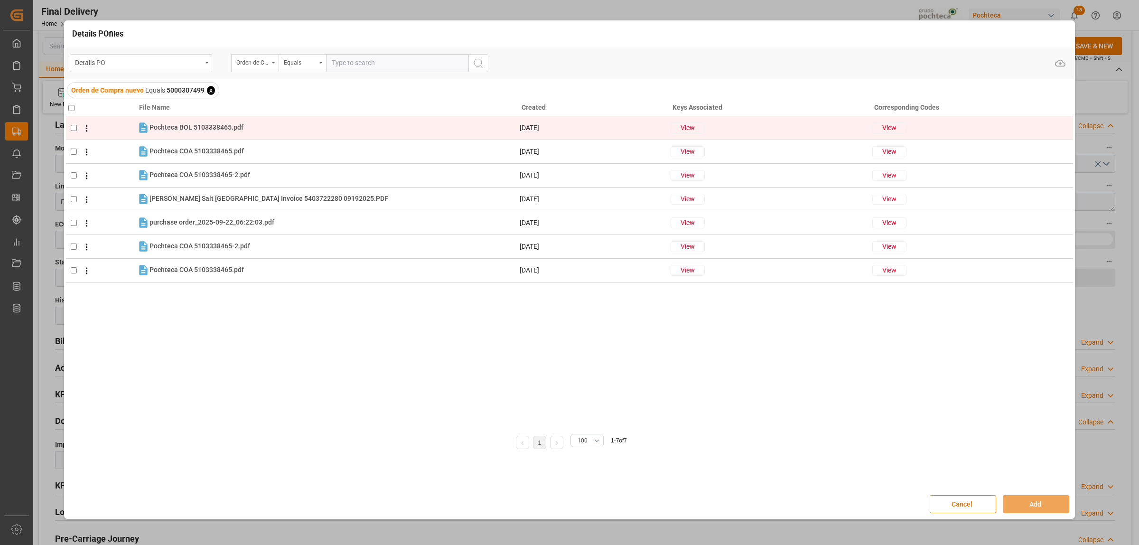
click at [72, 131] on input "checkbox" at bounding box center [74, 128] width 6 height 6
checkbox input "true"
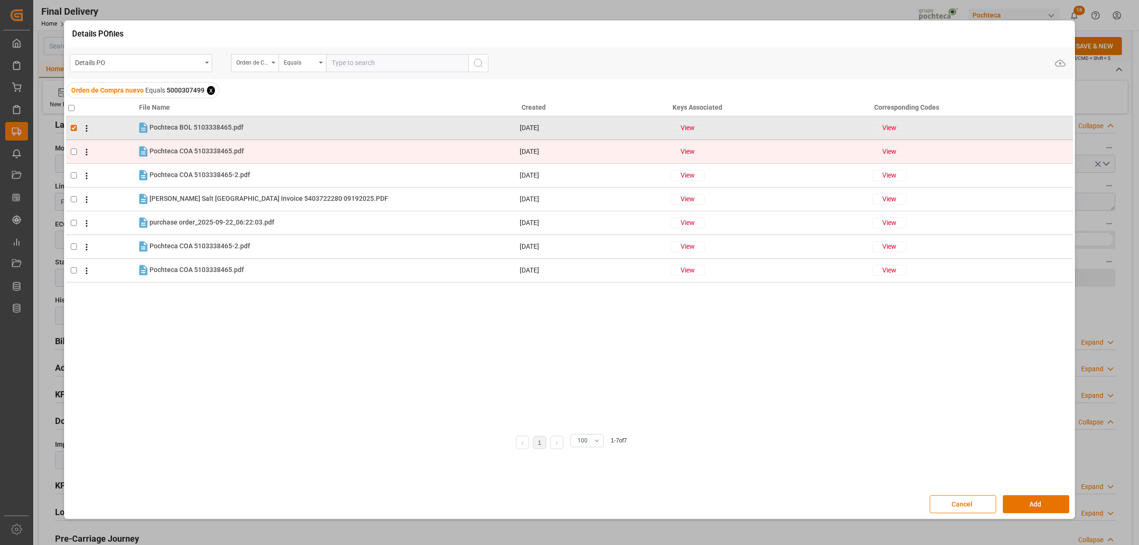
click at [72, 148] on td at bounding box center [101, 152] width 71 height 24
checkbox input "true"
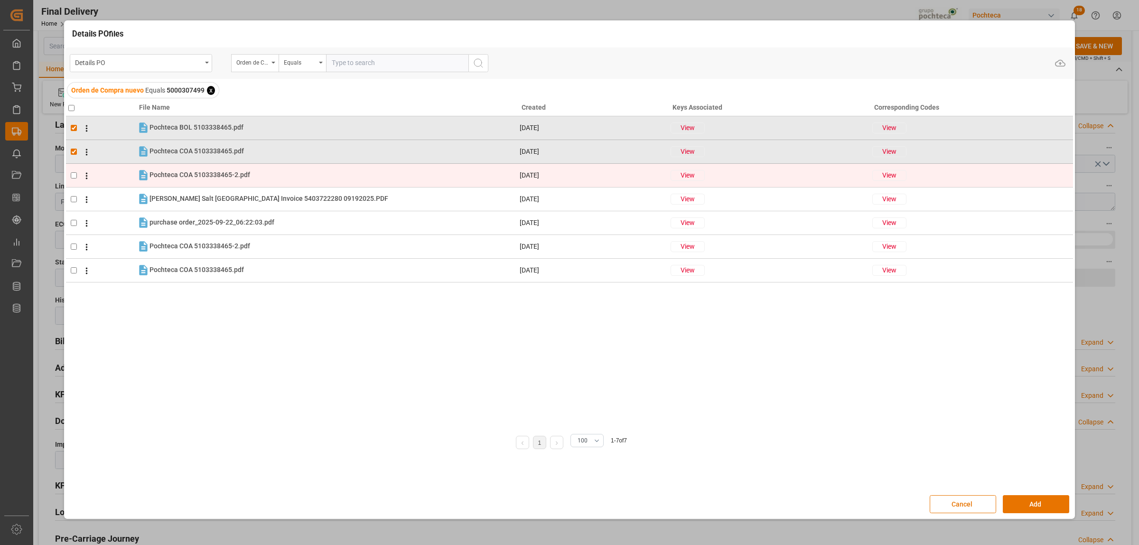
click at [74, 169] on td at bounding box center [101, 175] width 71 height 24
checkbox input "true"
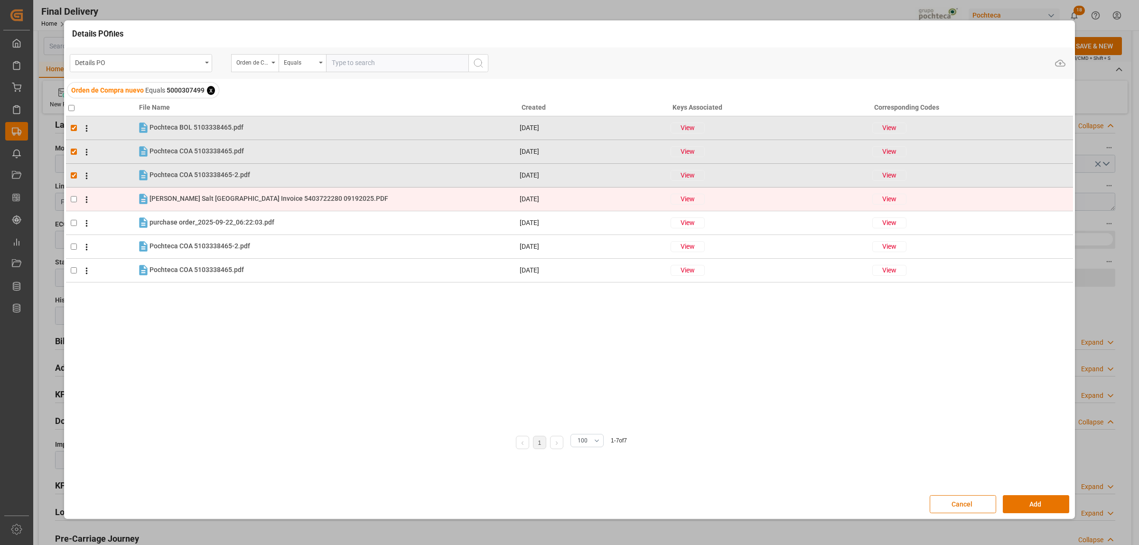
click at [72, 194] on td at bounding box center [101, 199] width 71 height 24
checkbox input "true"
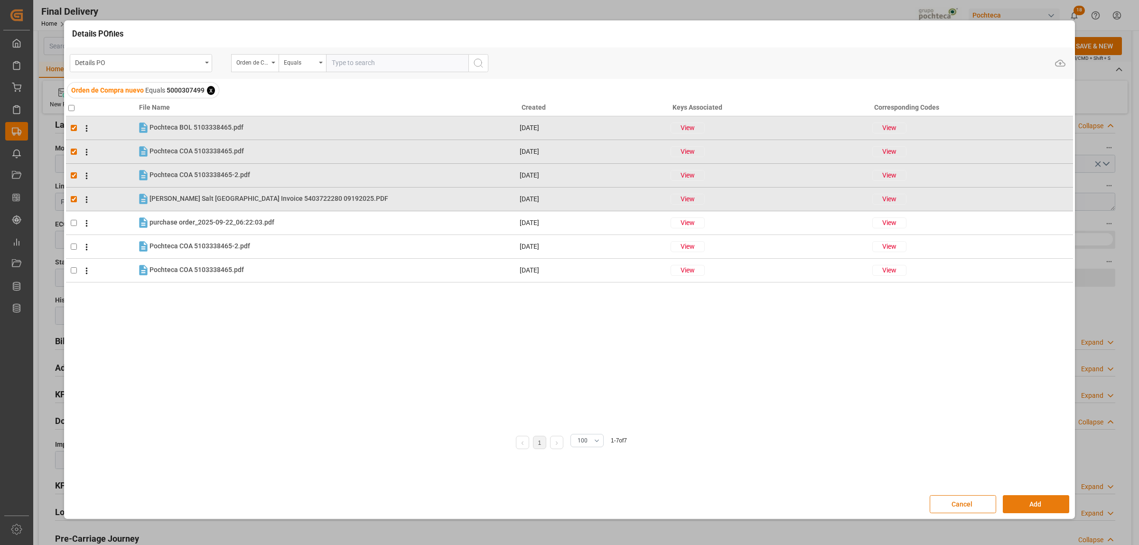
click at [1052, 506] on button "Add" at bounding box center [1036, 504] width 66 height 18
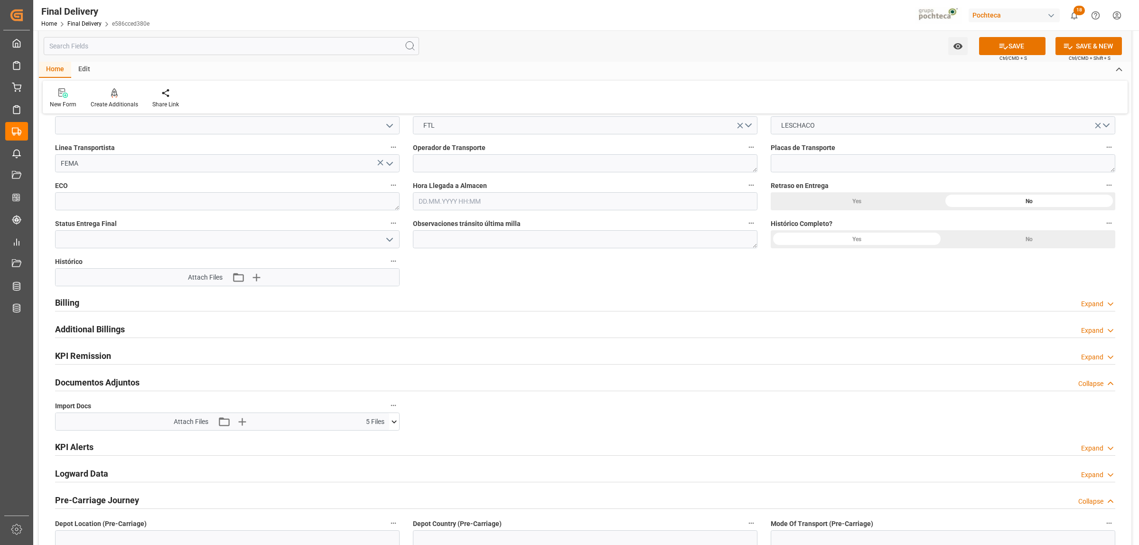
scroll to position [831, 0]
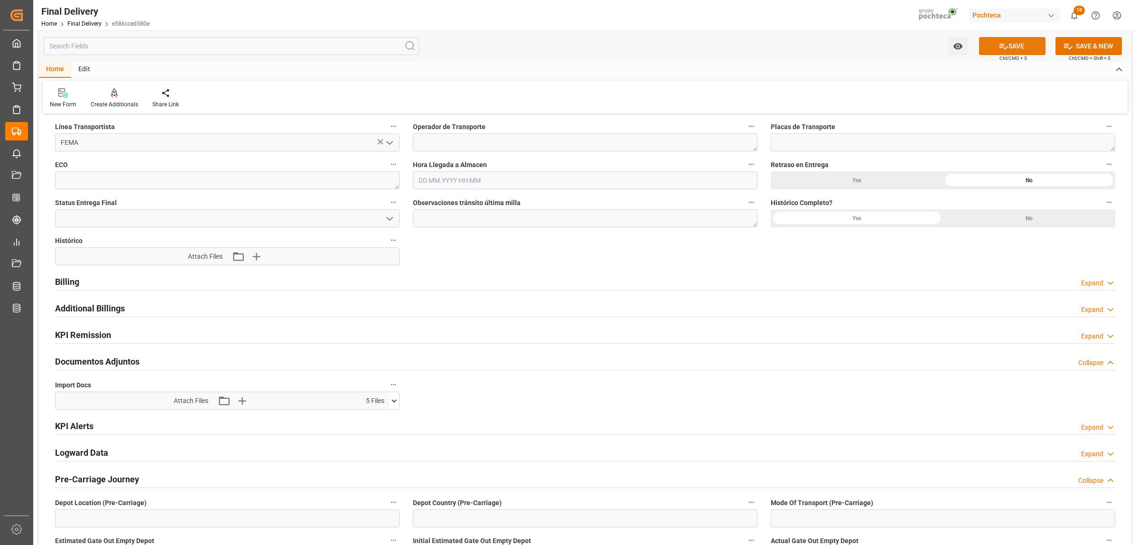
click at [1009, 43] on button "SAVE" at bounding box center [1012, 46] width 66 height 18
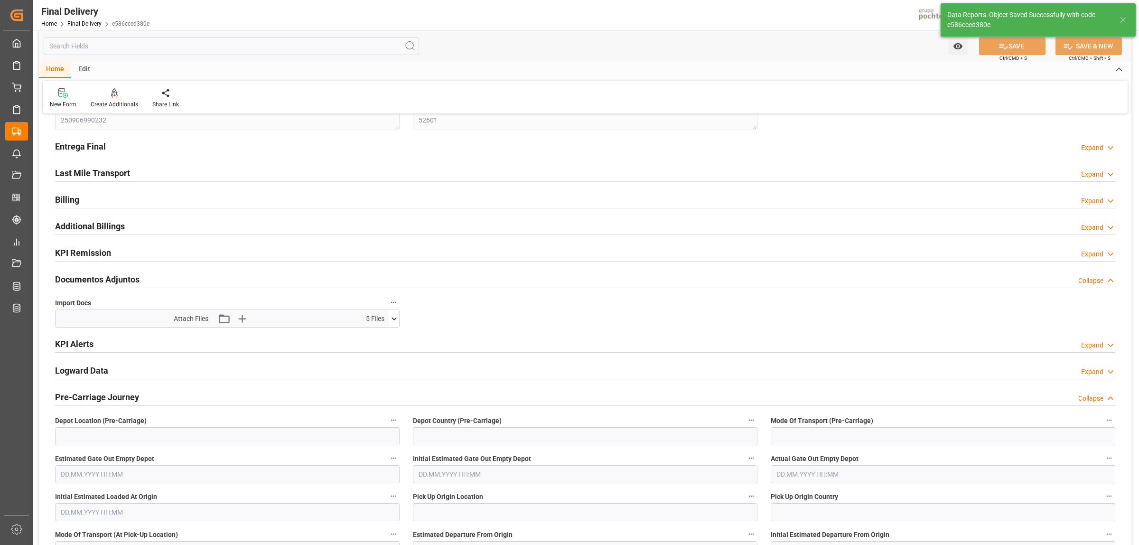
scroll to position [0, 0]
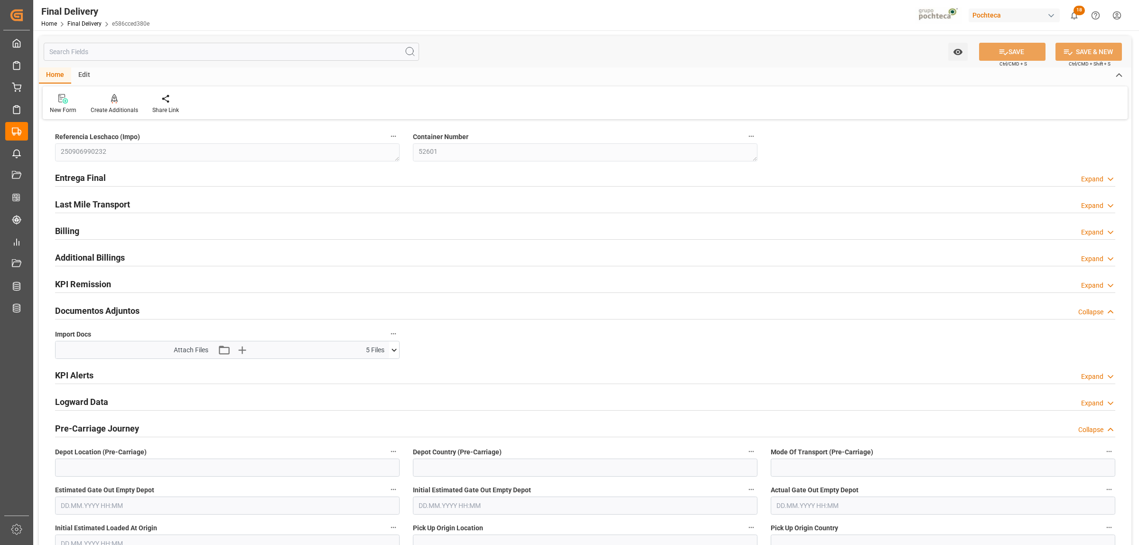
click at [81, 173] on h2 "Entrega Final" at bounding box center [80, 177] width 51 height 13
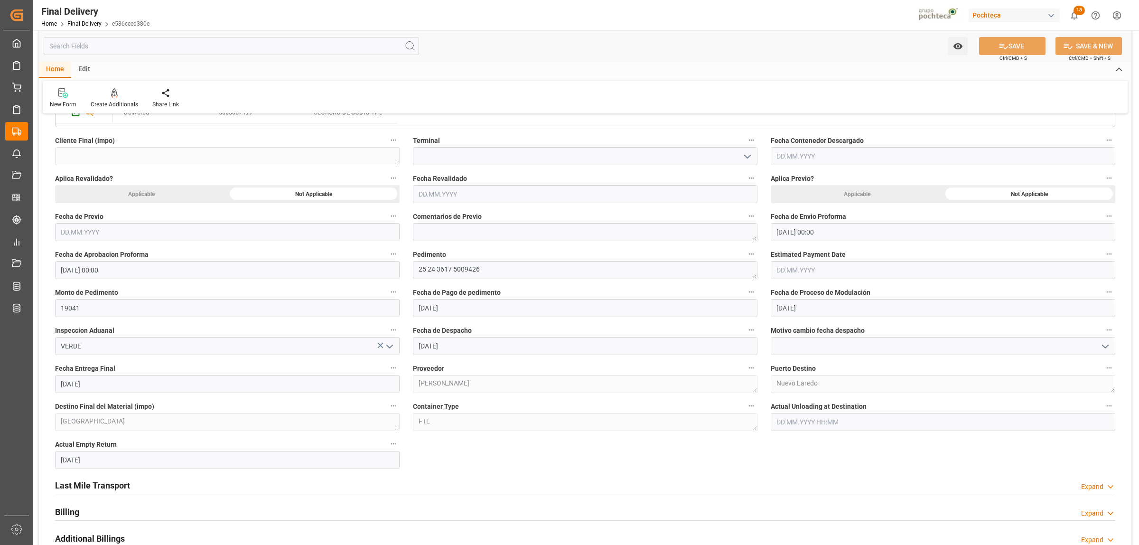
scroll to position [415, 0]
